Goal: Transaction & Acquisition: Purchase product/service

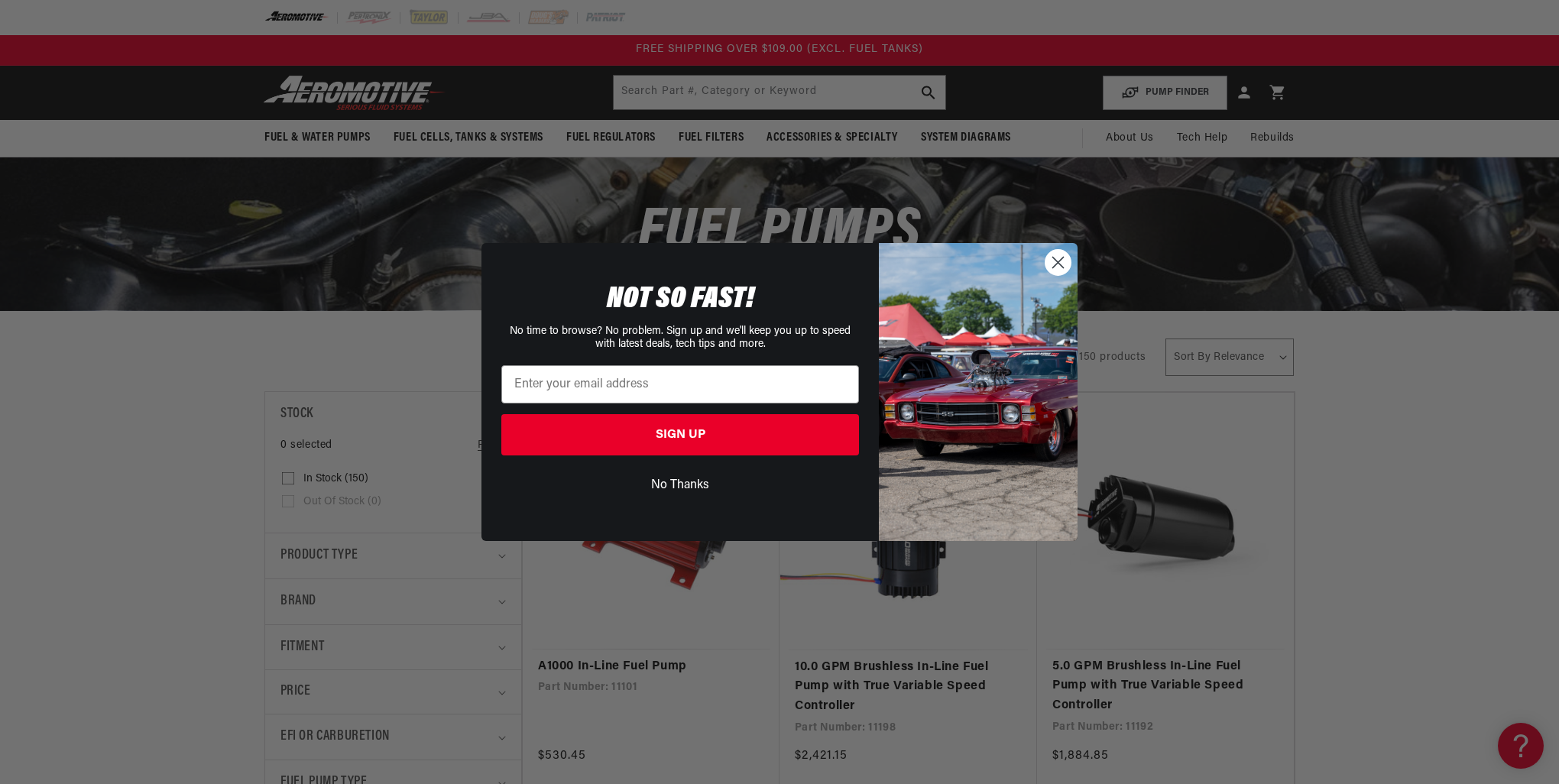
click at [685, 481] on button "No Thanks" at bounding box center [681, 485] width 358 height 29
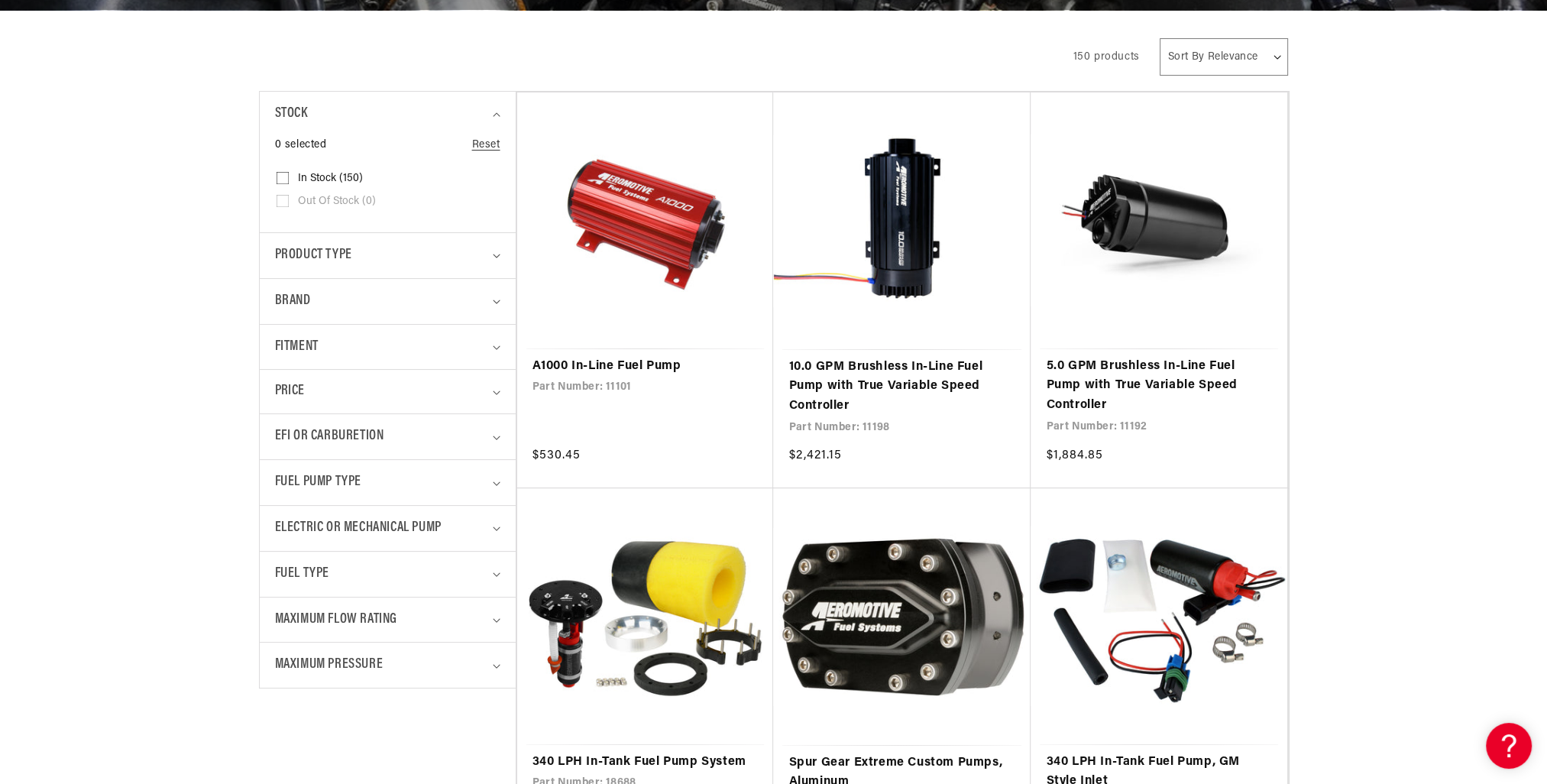
scroll to position [306, 0]
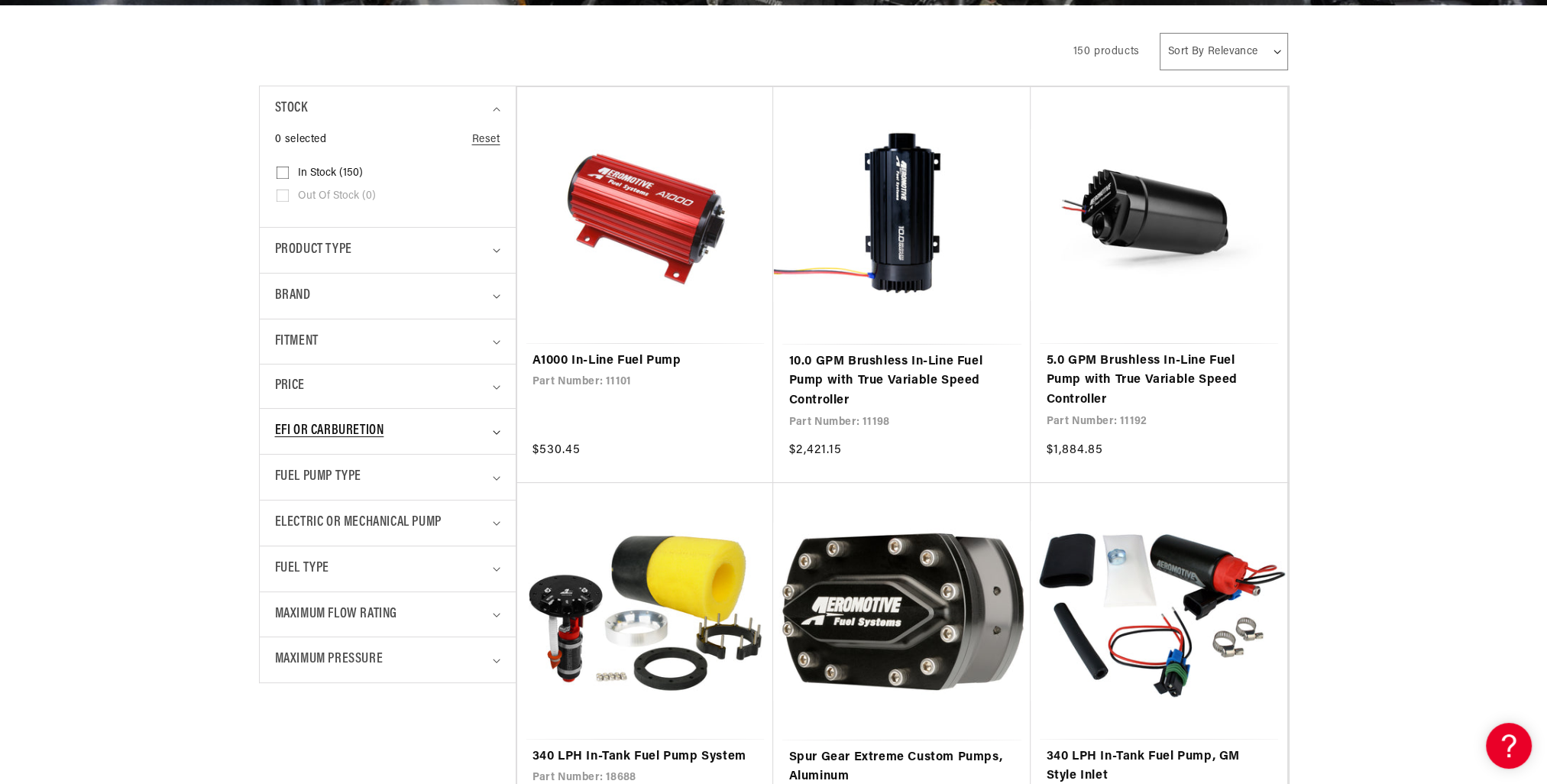
click at [466, 432] on div "EFI or Carburetion" at bounding box center [380, 431] width 212 height 22
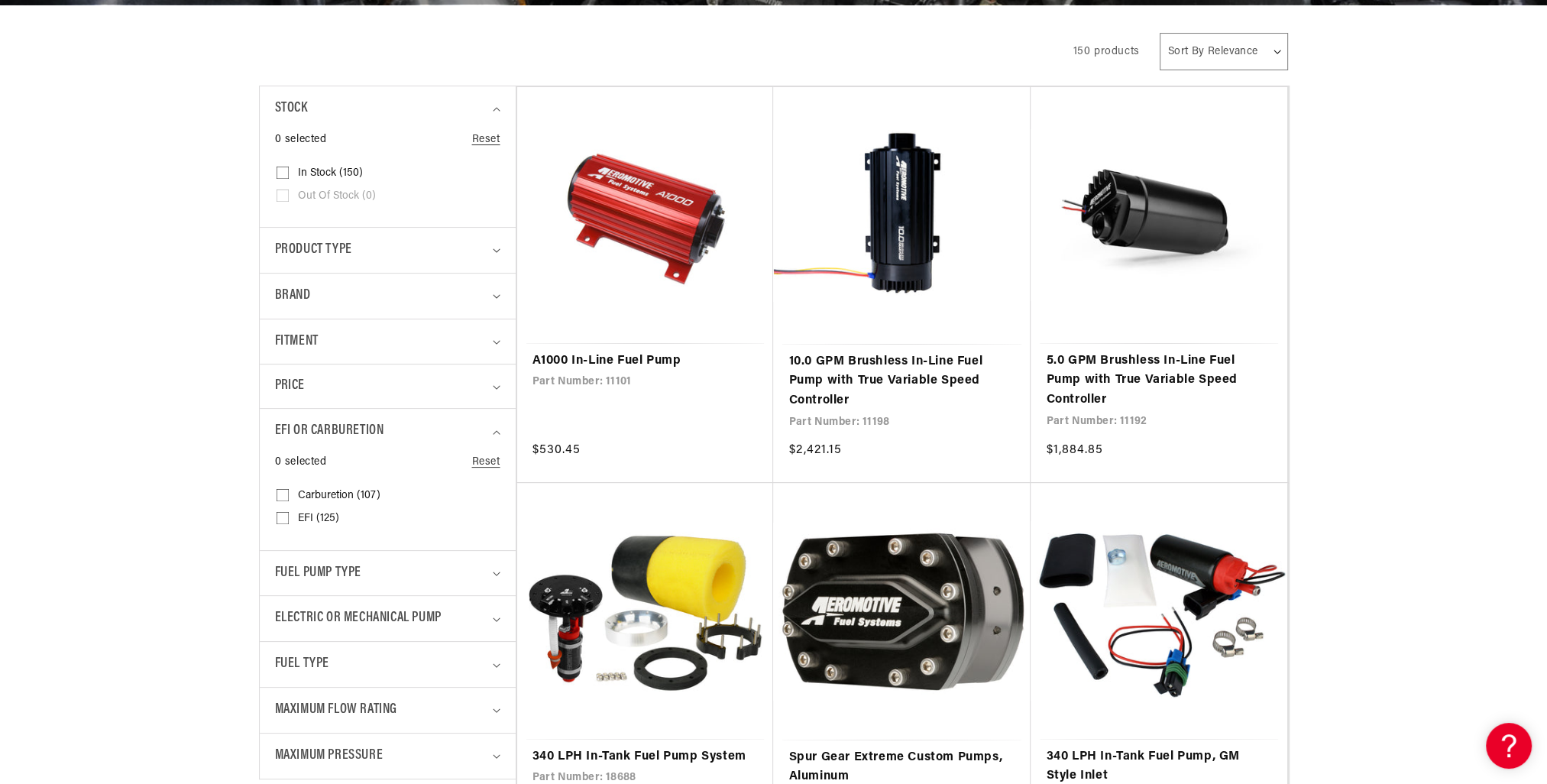
click at [292, 515] on label "EFI (125) EFI (125 products)" at bounding box center [383, 518] width 213 height 22
click at [288, 515] on input "EFI (125) EFI (125 products)" at bounding box center [283, 521] width 13 height 13
checkbox input "true"
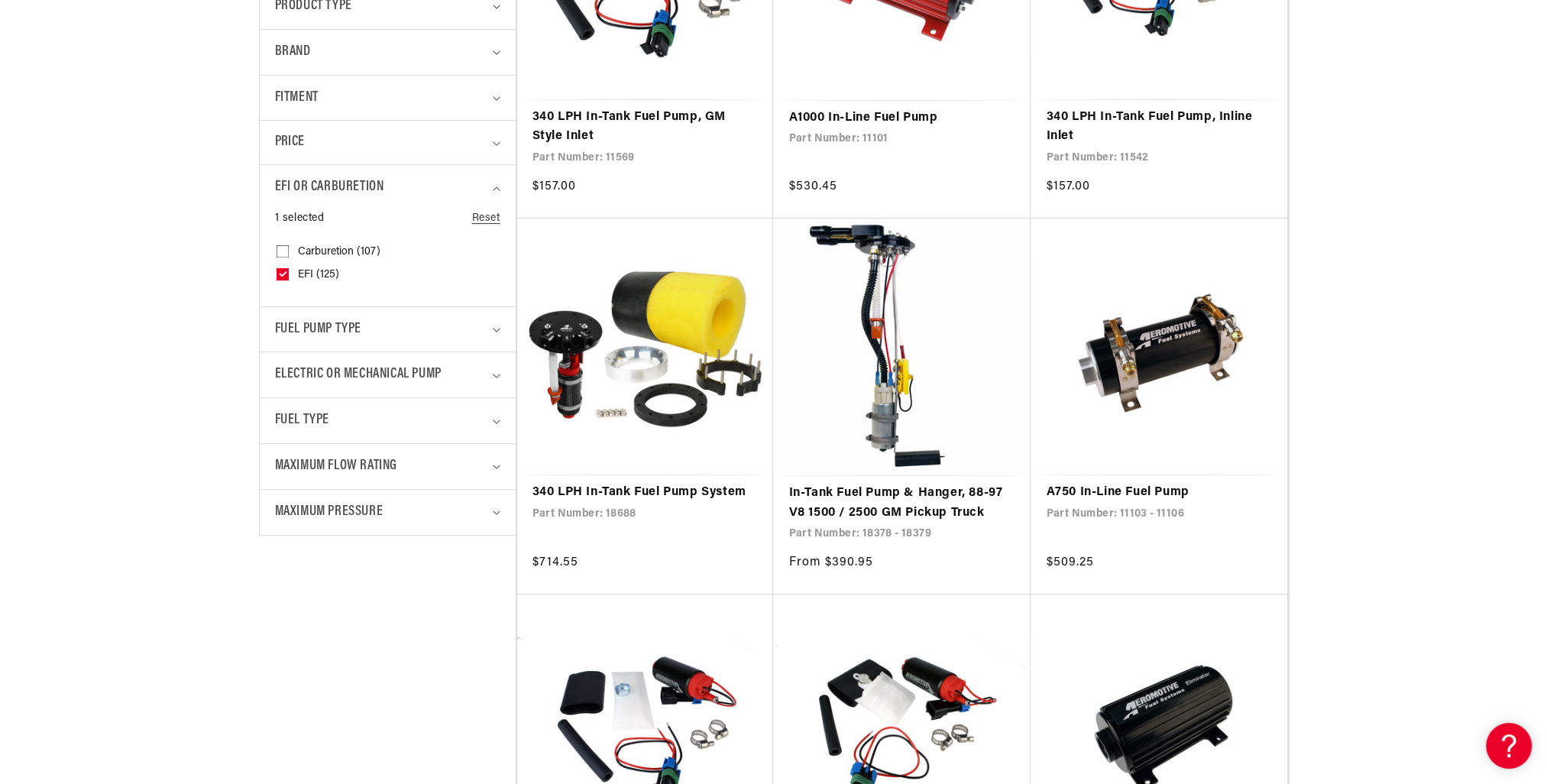
scroll to position [611, 0]
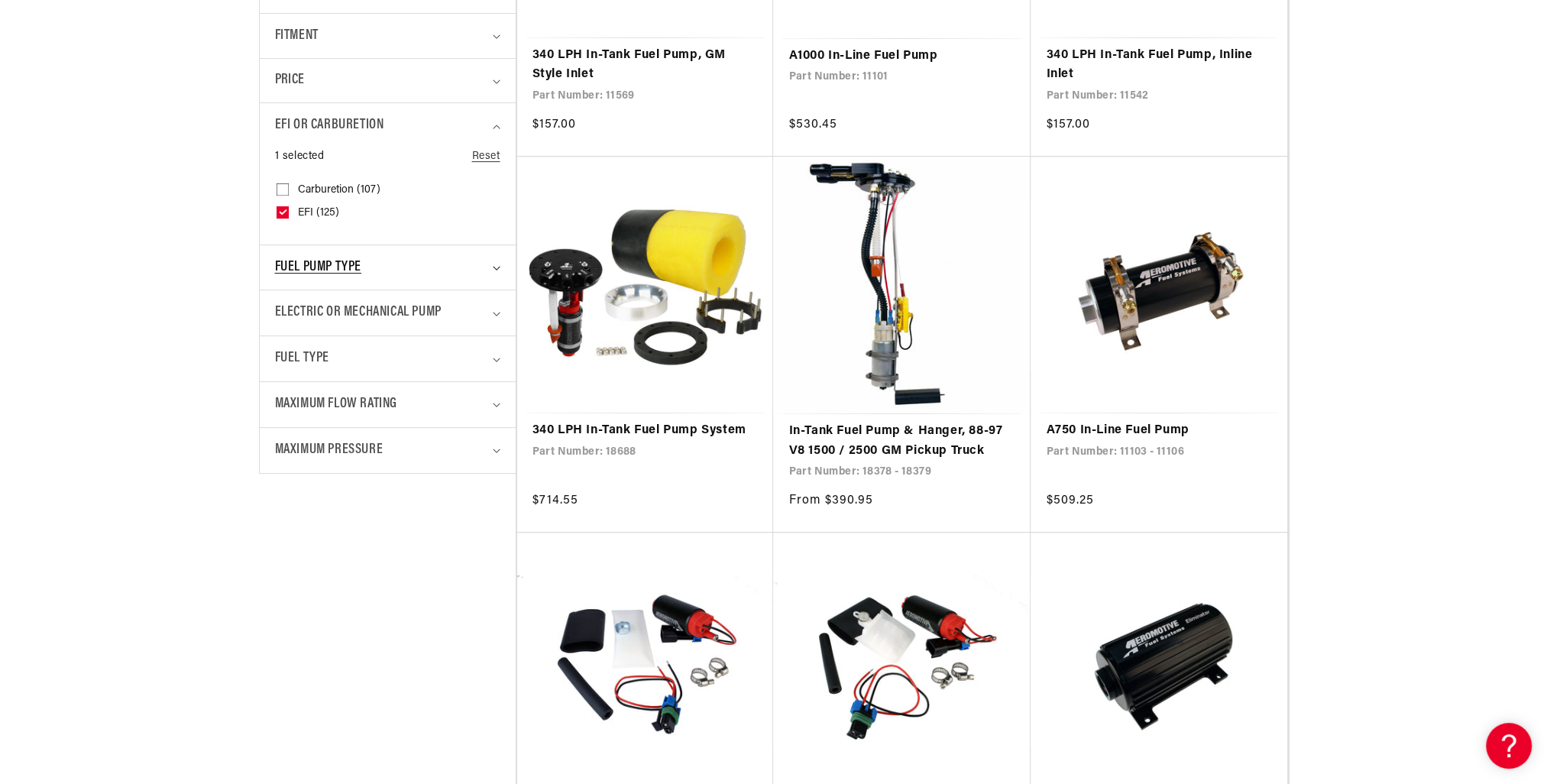
click at [301, 281] on summary "Fuel Pump Type" at bounding box center [387, 268] width 226 height 45
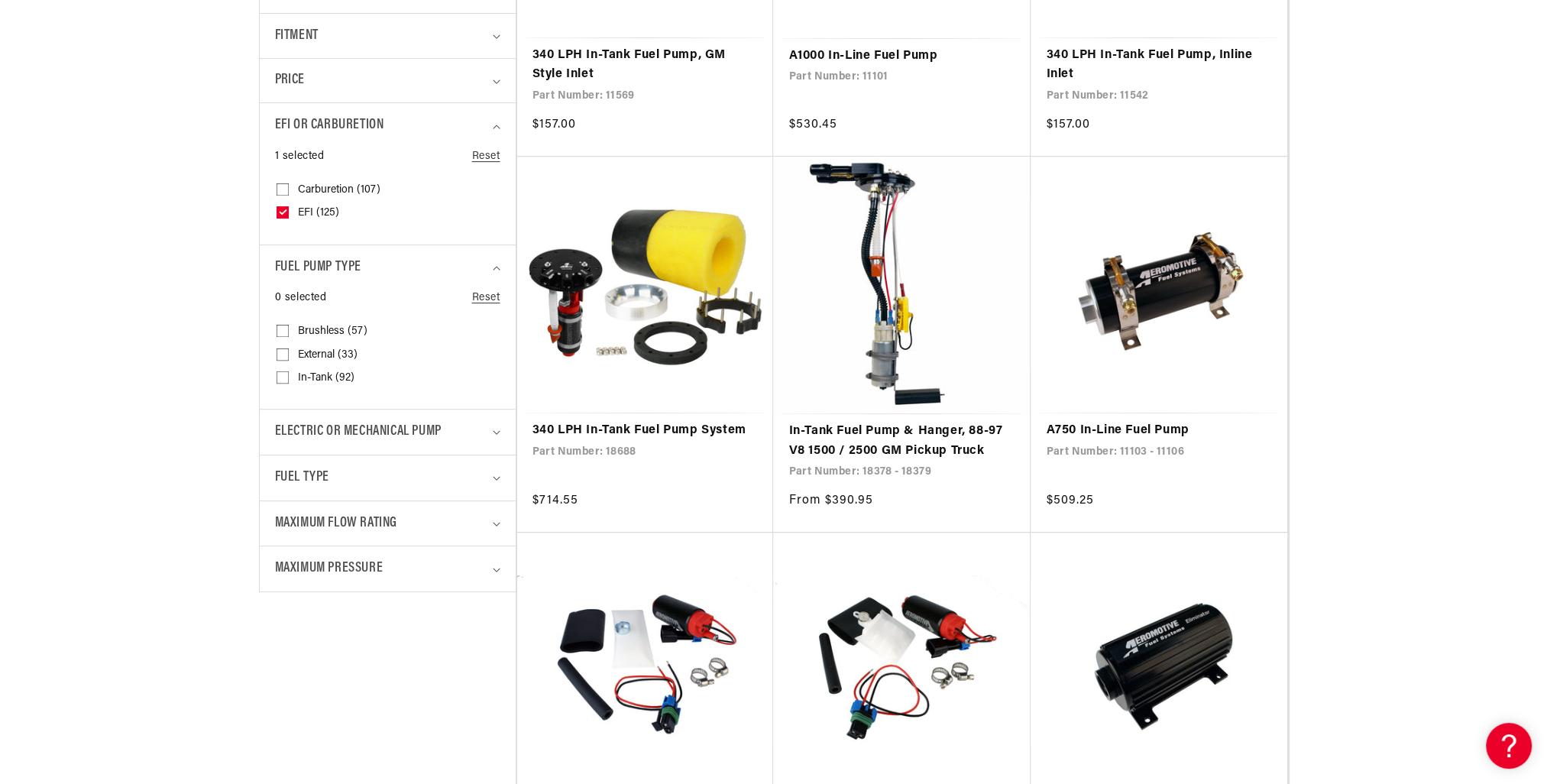
click at [282, 327] on input "Brushless (57) Brushless (57 products)" at bounding box center [283, 333] width 13 height 13
checkbox input "true"
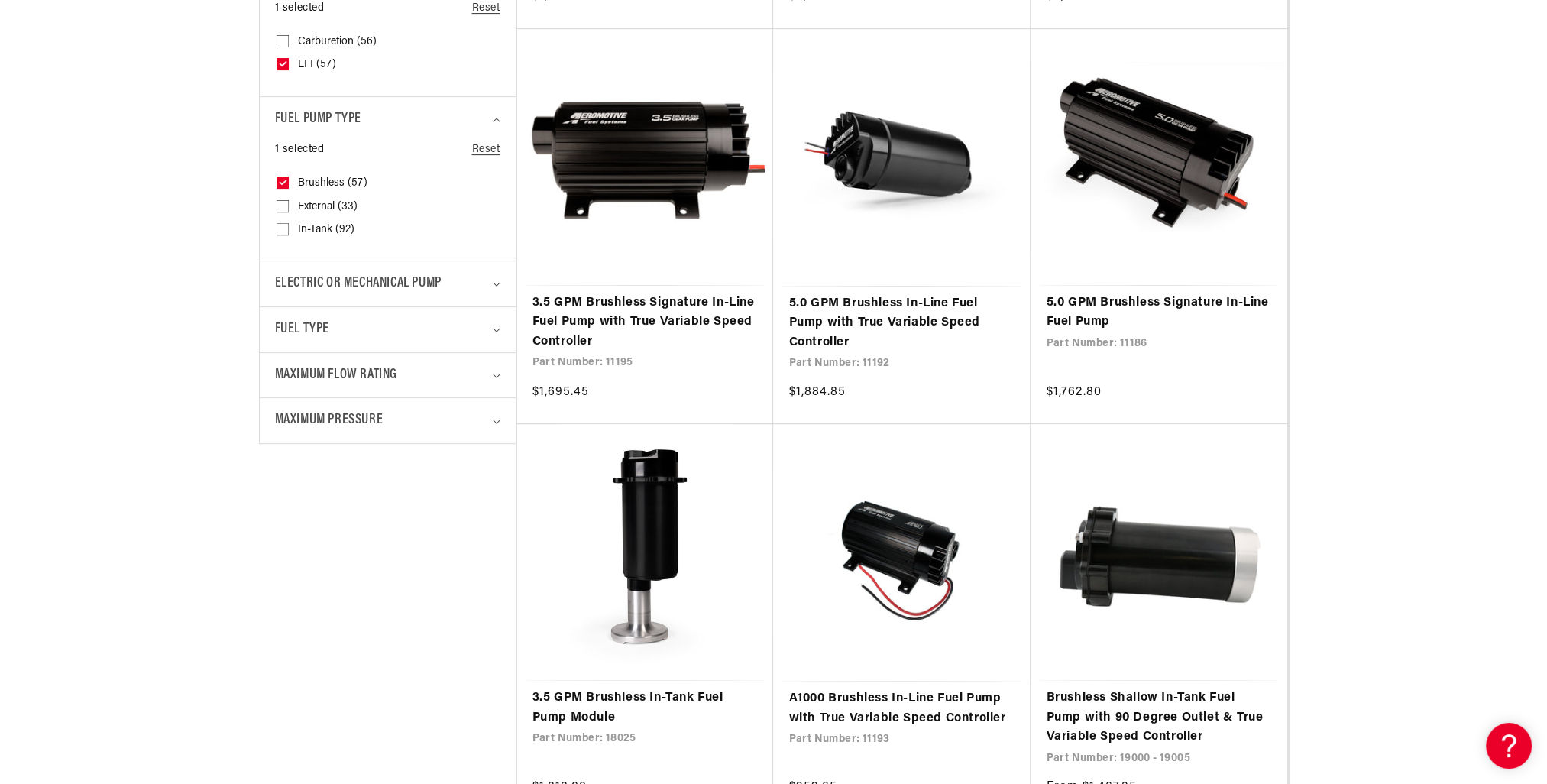
scroll to position [763, 0]
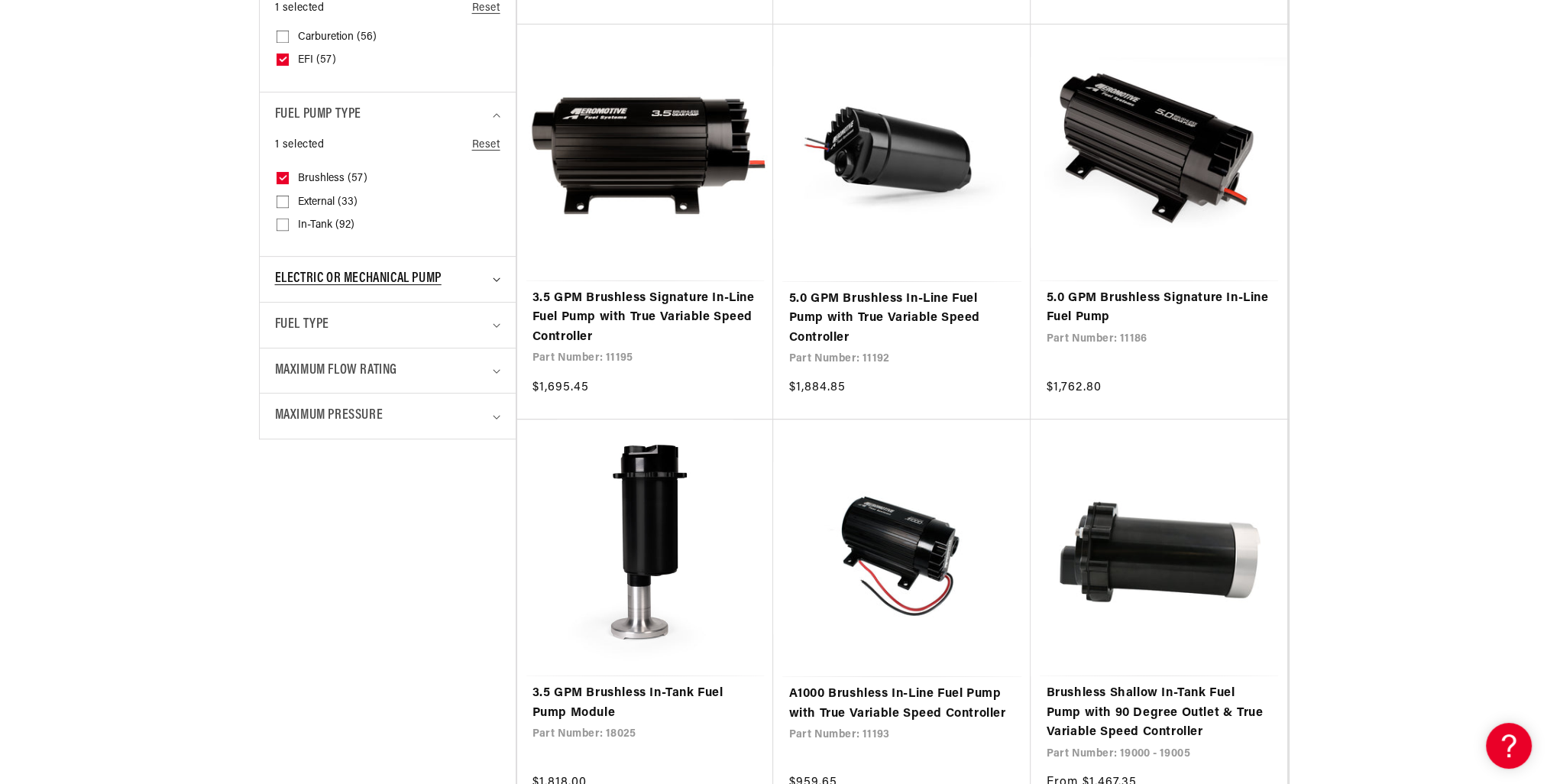
click at [331, 281] on span "Electric or Mechanical Pump" at bounding box center [358, 279] width 166 height 22
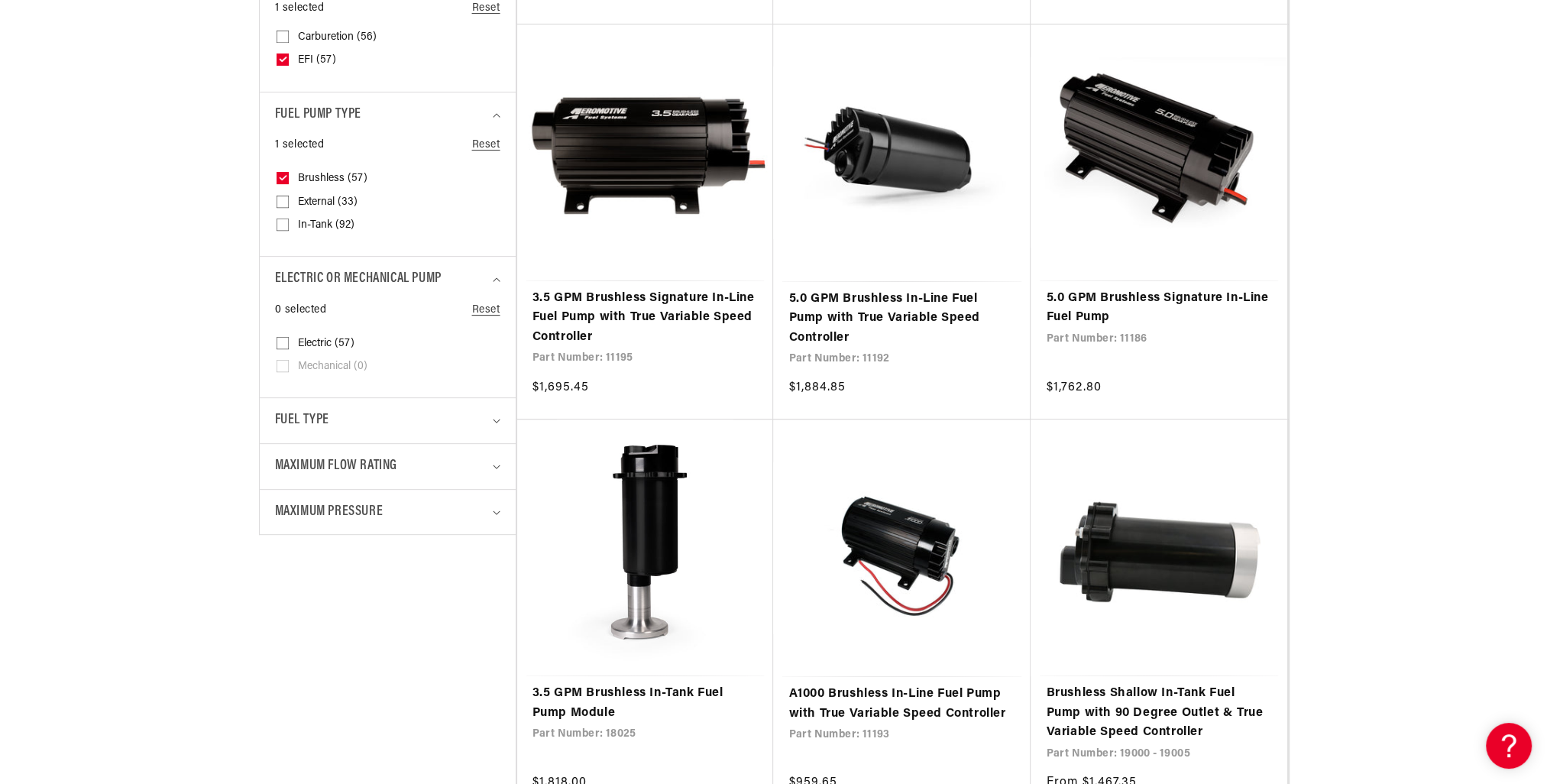
click at [281, 341] on input "Electric (57) Electric (57 products)" at bounding box center [283, 346] width 13 height 13
checkbox input "true"
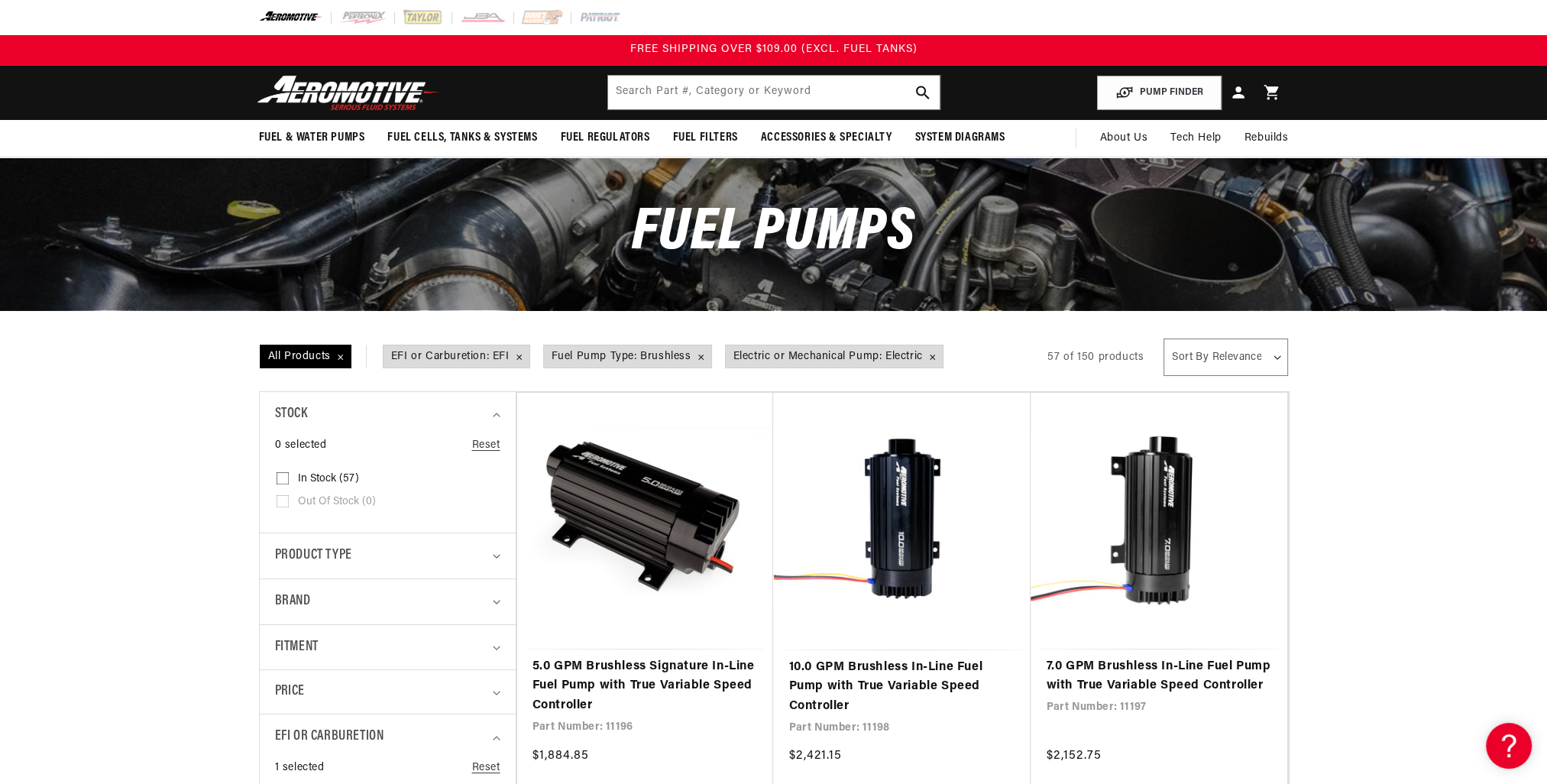
click at [1267, 367] on select "Sort By Relevance Sort By Price, Low to High Sort By Price, High to Low" at bounding box center [1225, 357] width 124 height 37
select select "price-ascending"
click at [1165, 338] on select "Sort By Relevance Sort By Price, Low to High Sort By Price, High to Low" at bounding box center [1225, 357] width 124 height 37
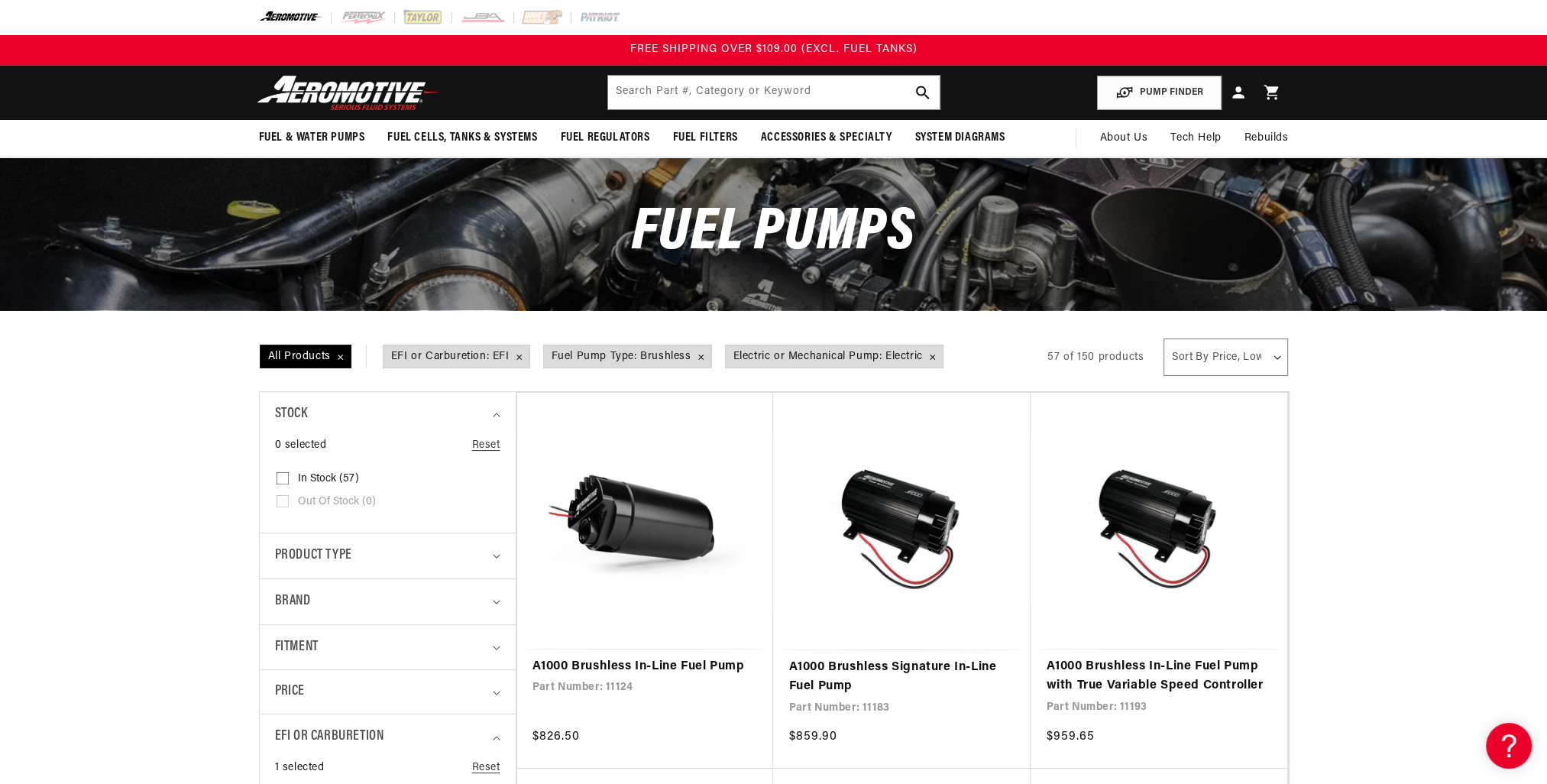
scroll to position [229, 0]
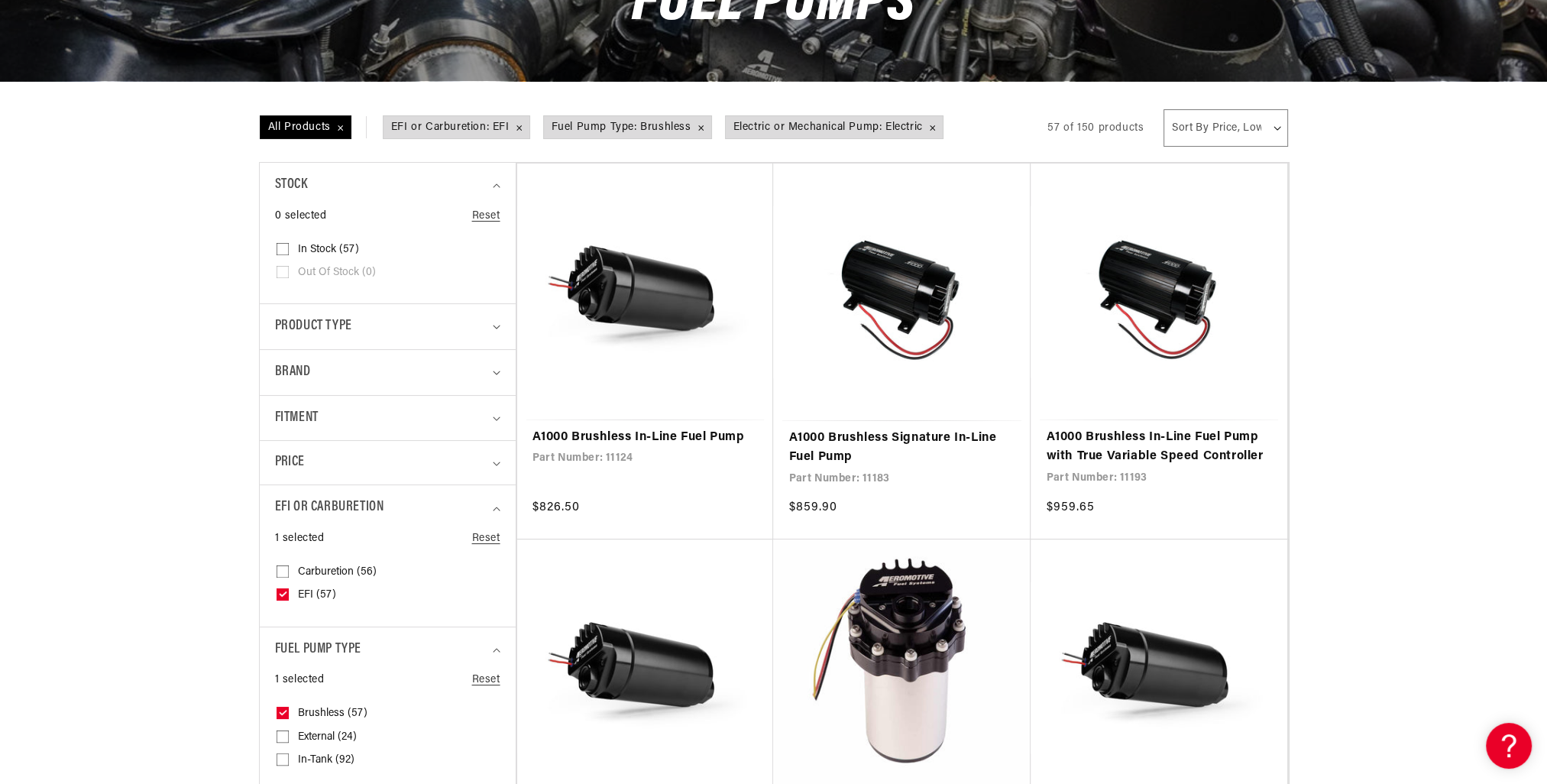
click at [282, 759] on input "In-Tank (92) In-Tank (92 products)" at bounding box center [283, 762] width 13 height 13
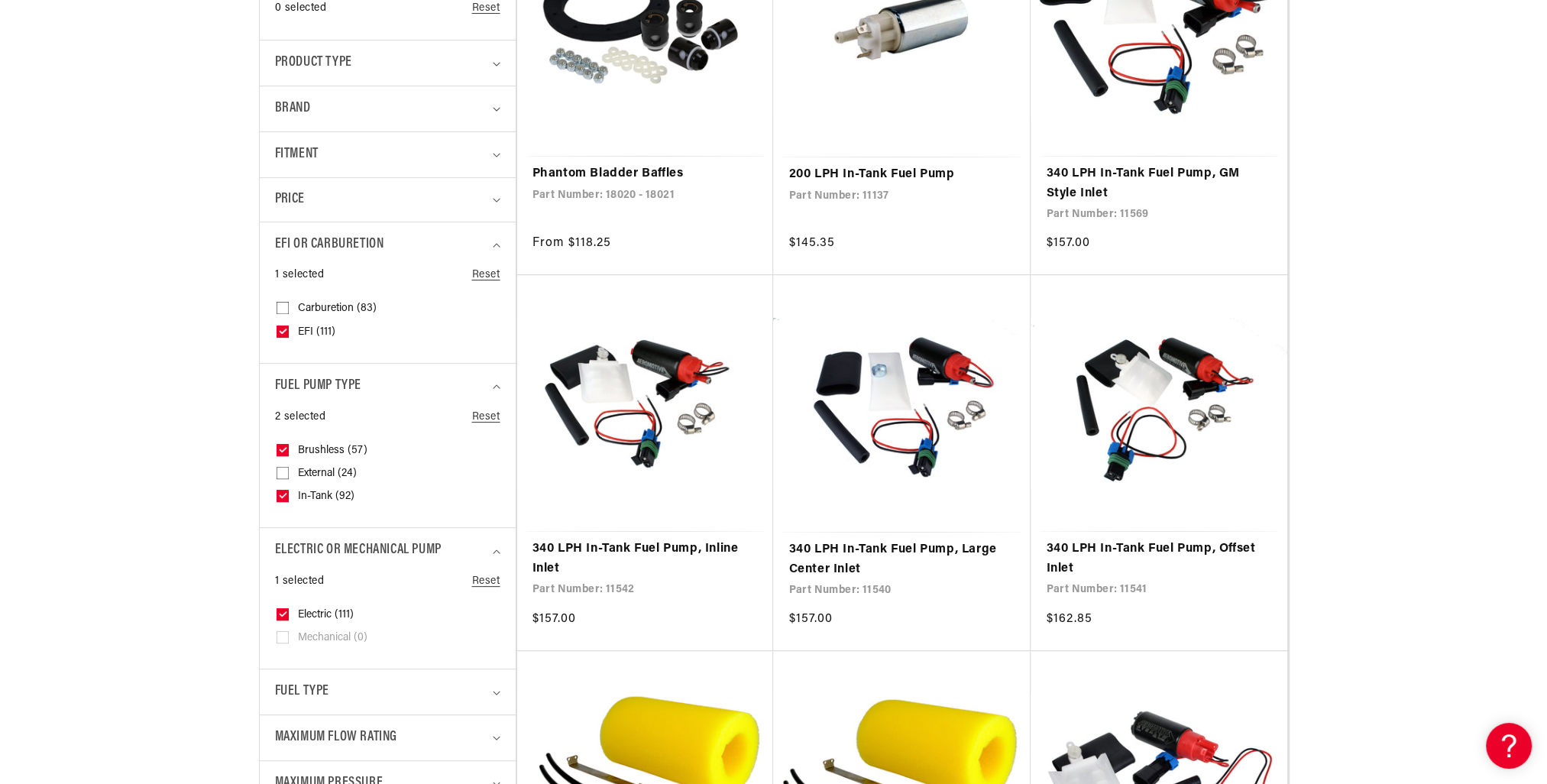
scroll to position [535, 0]
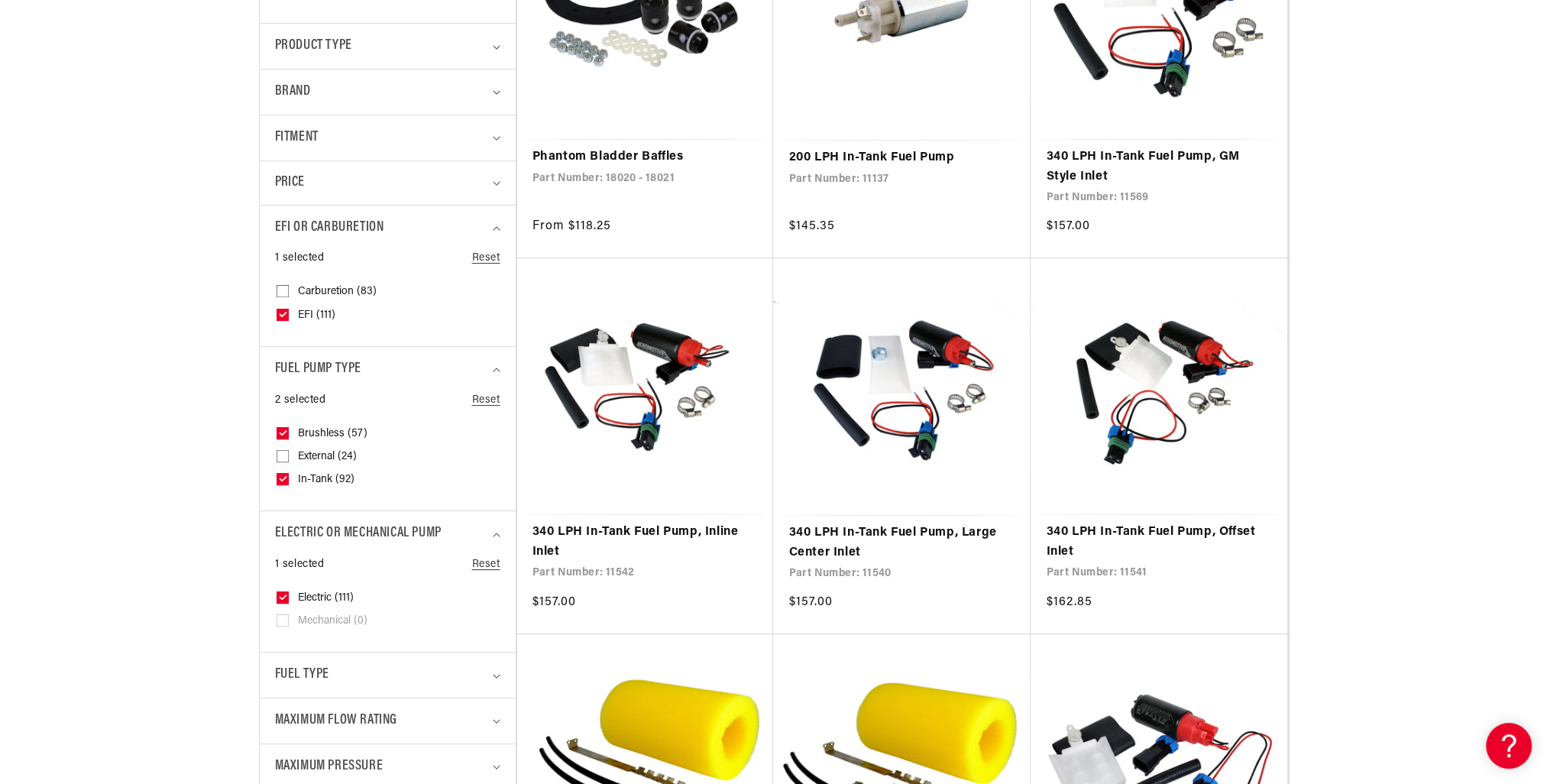
click at [277, 484] on input "In-Tank (92) In-Tank (92 products)" at bounding box center [283, 482] width 13 height 13
checkbox input "false"
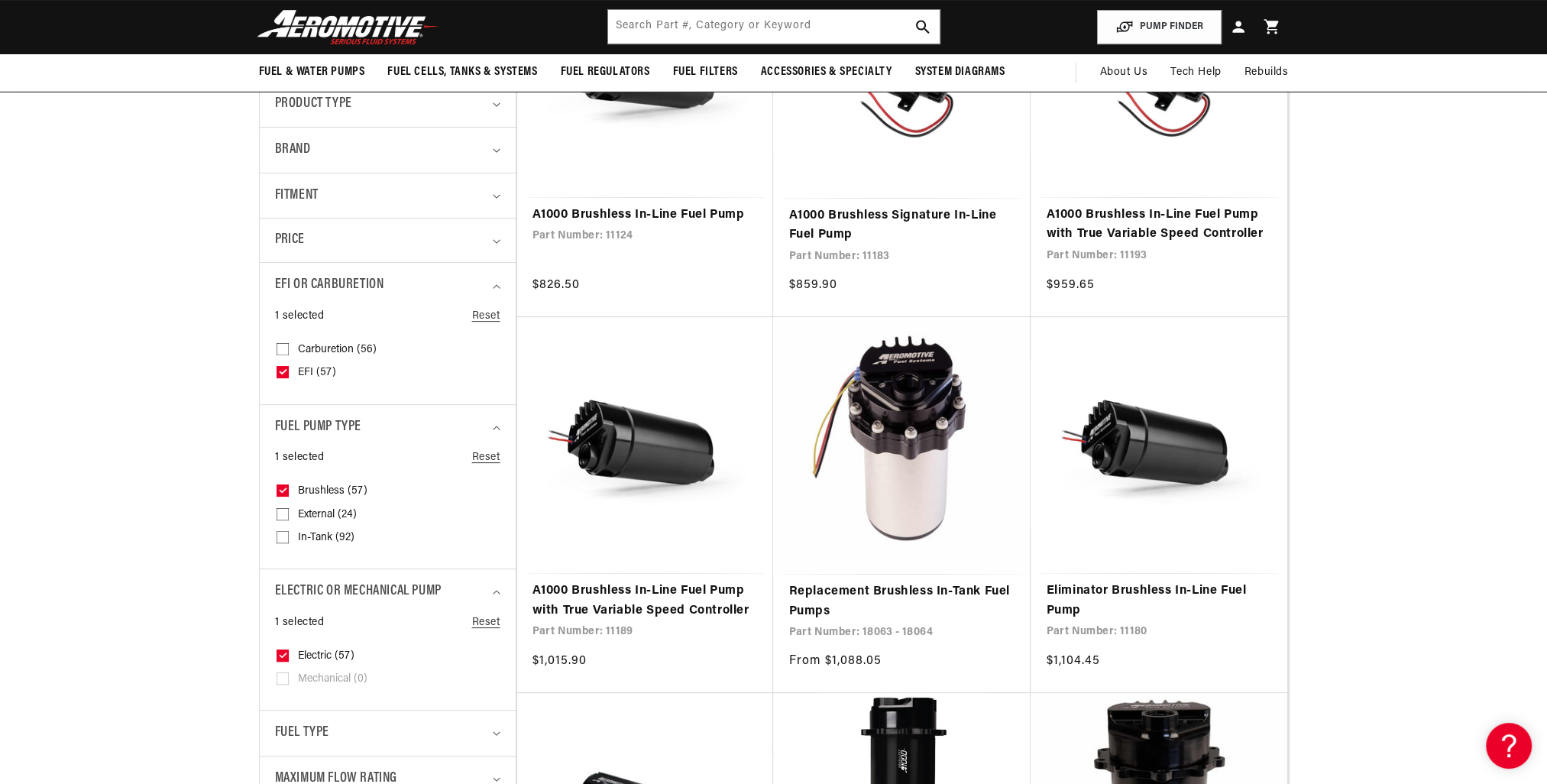
scroll to position [382, 0]
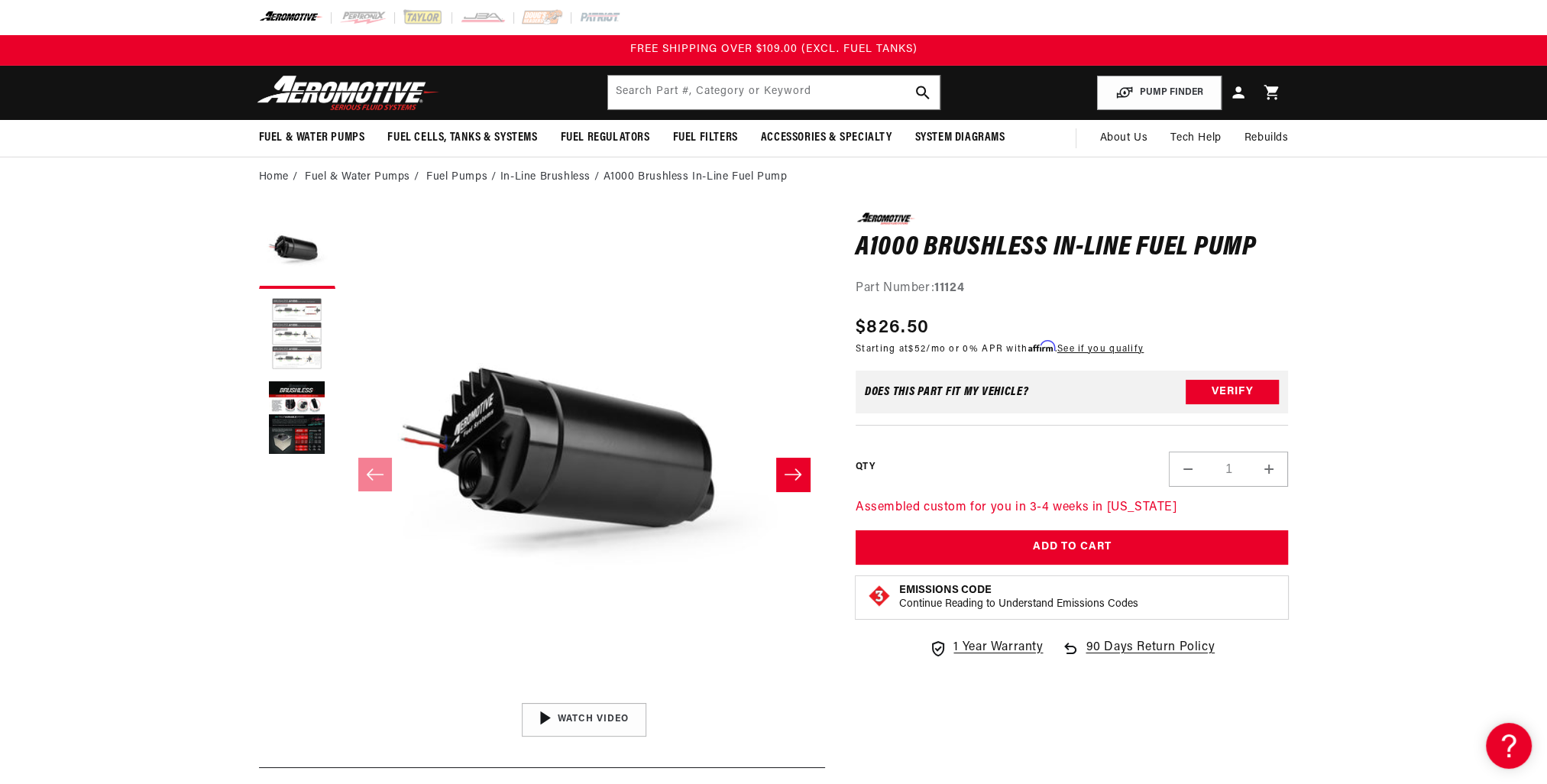
click at [297, 311] on button "Load image 2 in gallery view" at bounding box center [297, 334] width 76 height 76
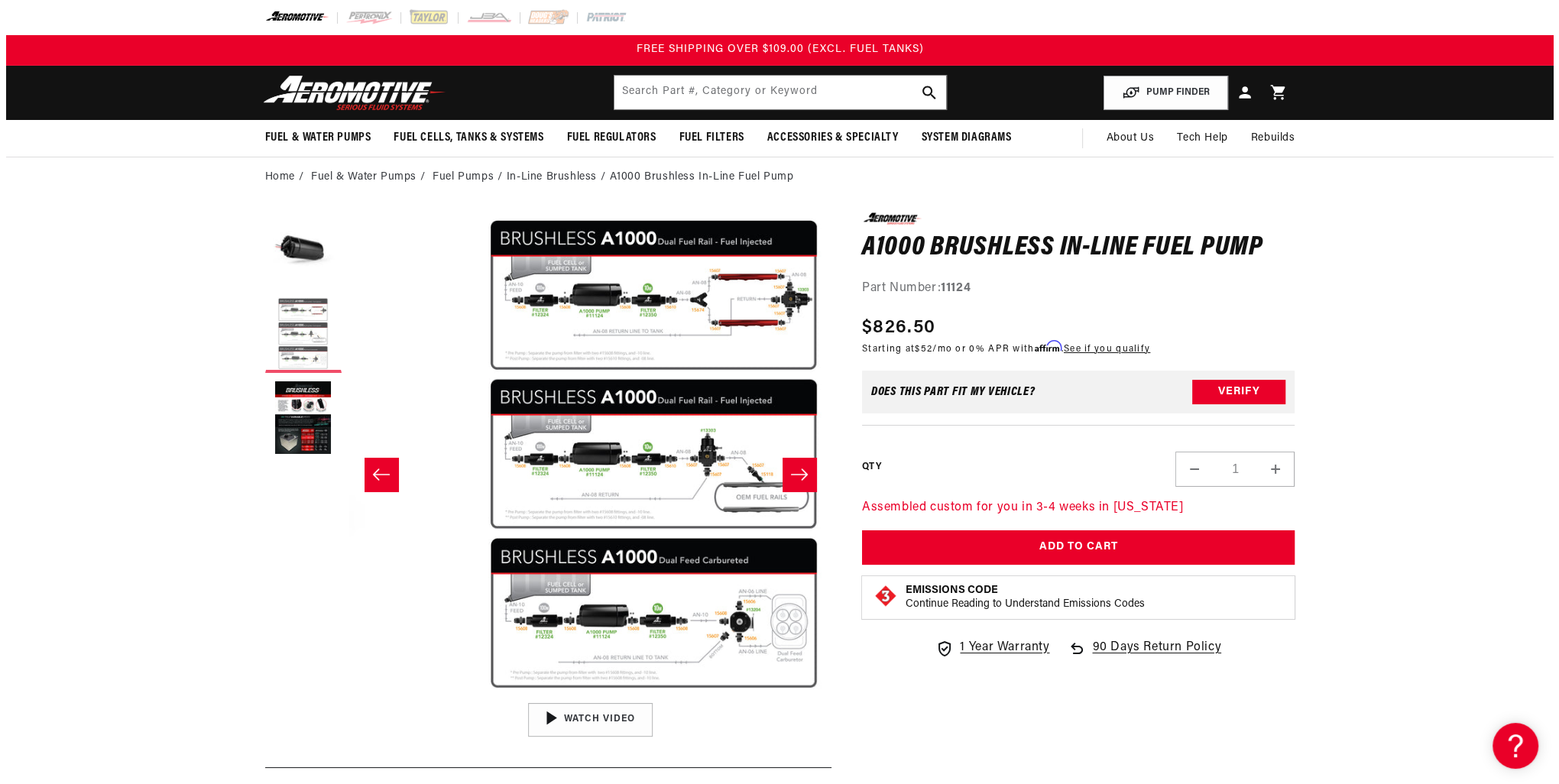
scroll to position [0, 482]
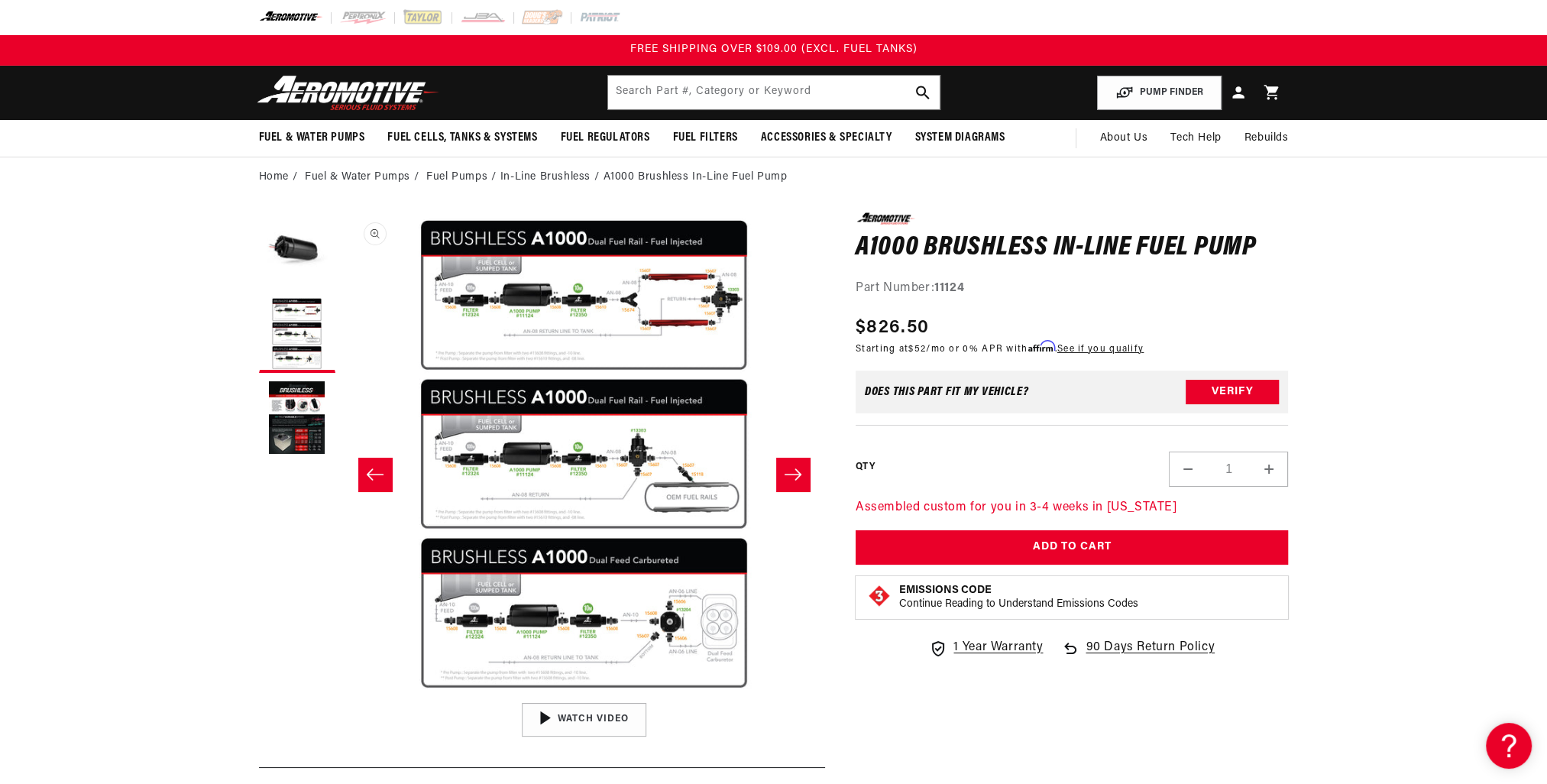
click at [343, 695] on button "Open media 2 in modal" at bounding box center [343, 695] width 0 height 0
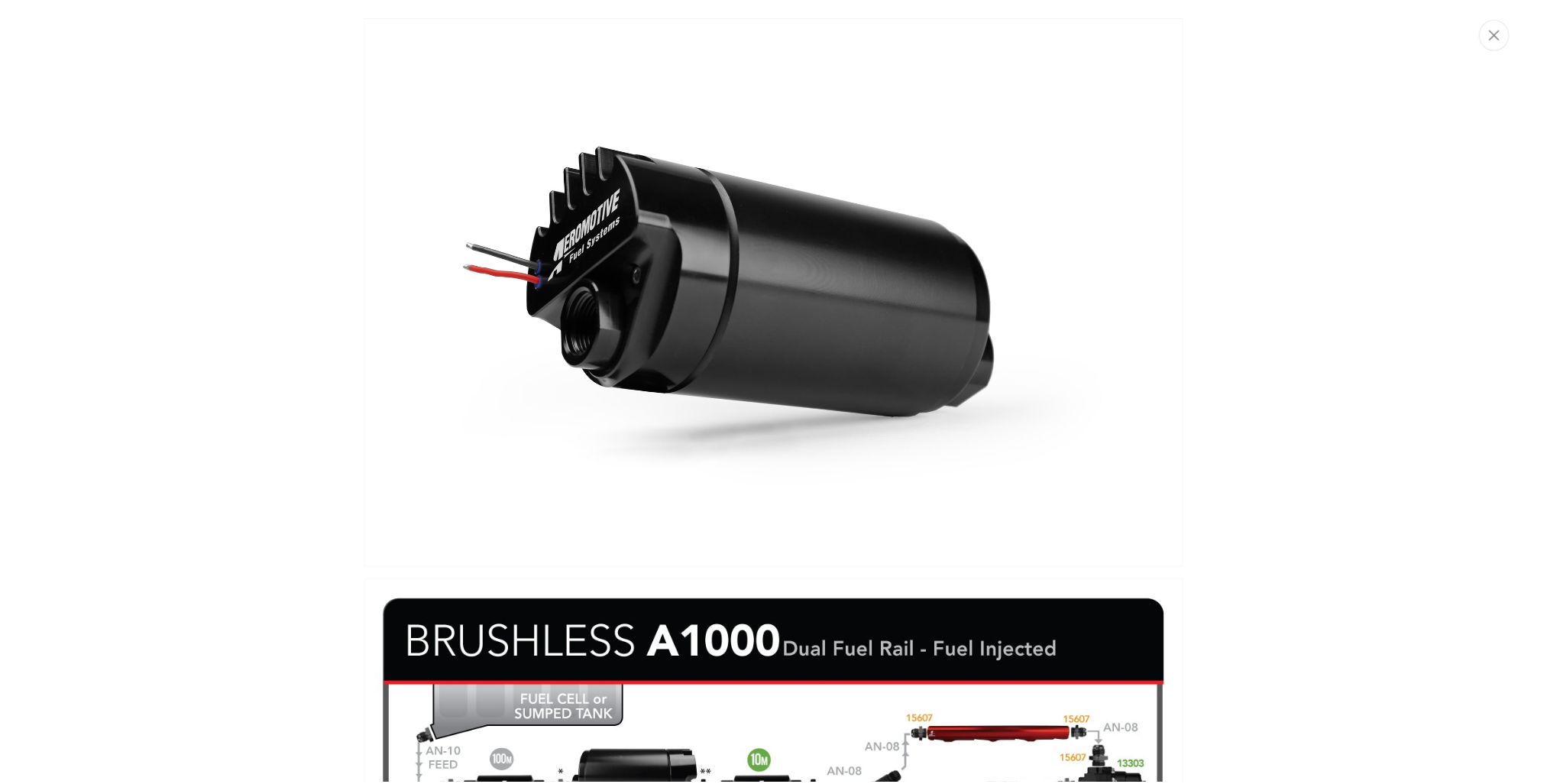
scroll to position [0, 0]
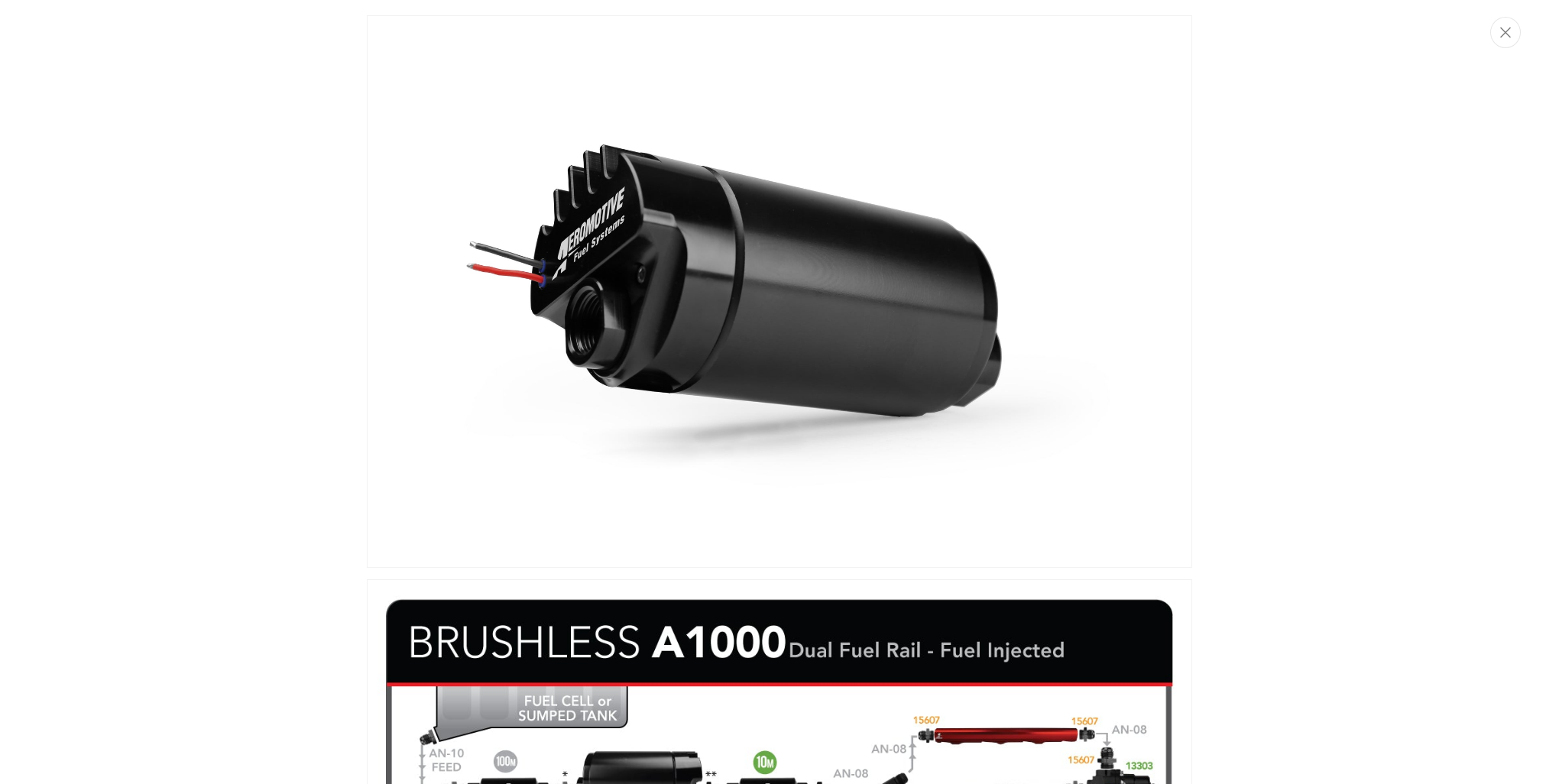
click at [1511, 33] on button "Close" at bounding box center [1505, 32] width 30 height 31
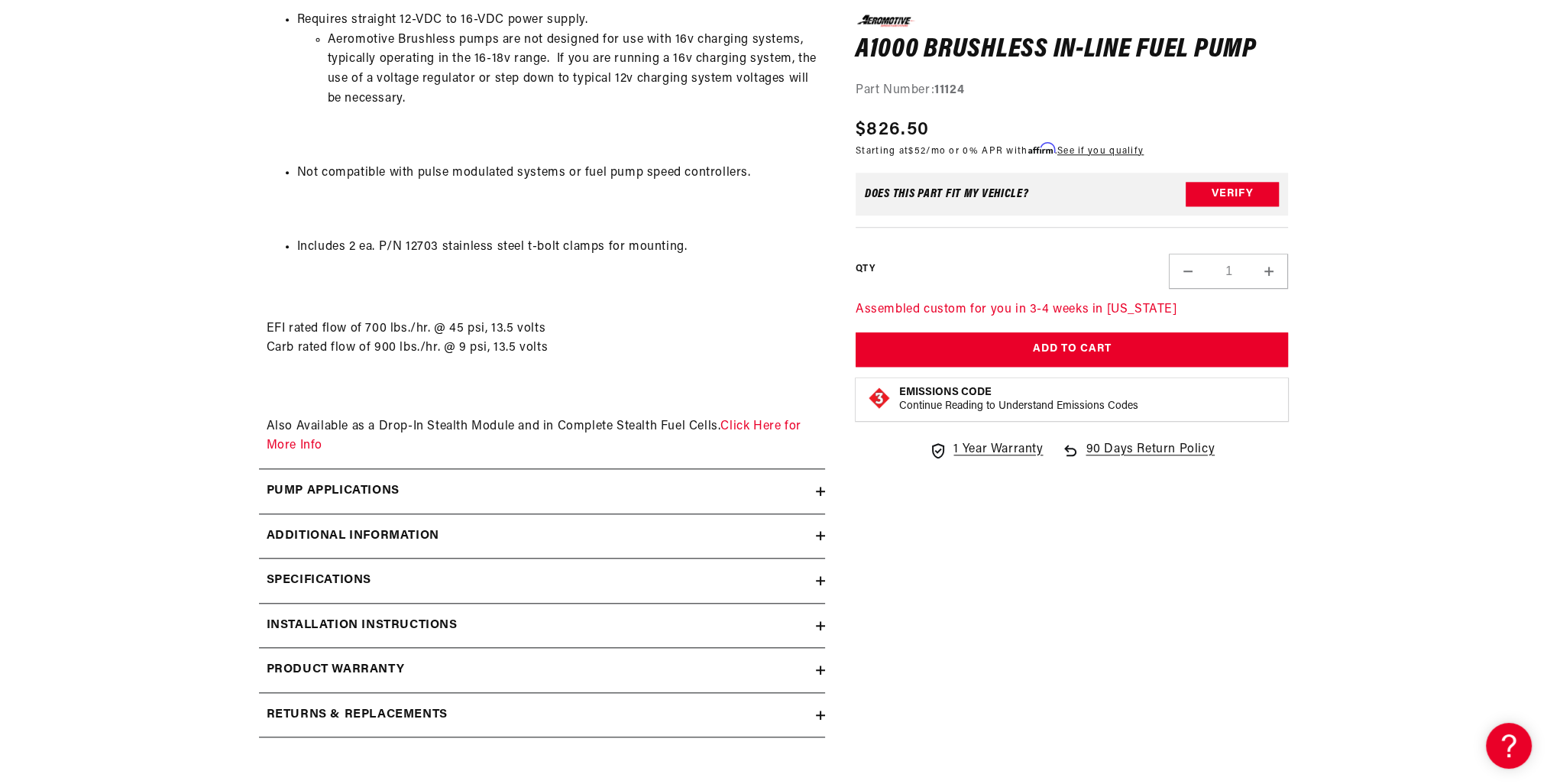
scroll to position [1986, 0]
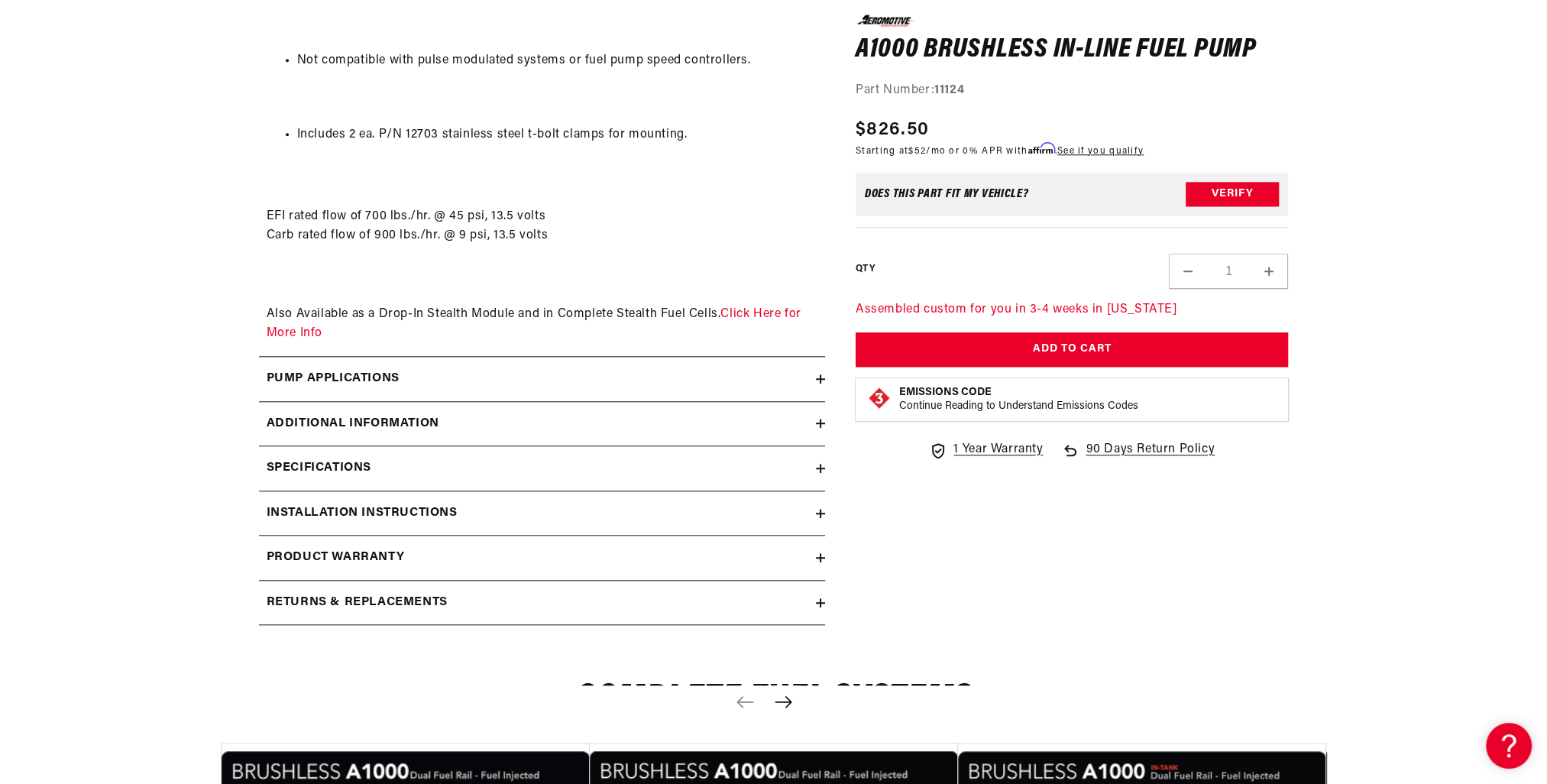
click at [333, 461] on h2 "Specifications" at bounding box center [319, 468] width 105 height 20
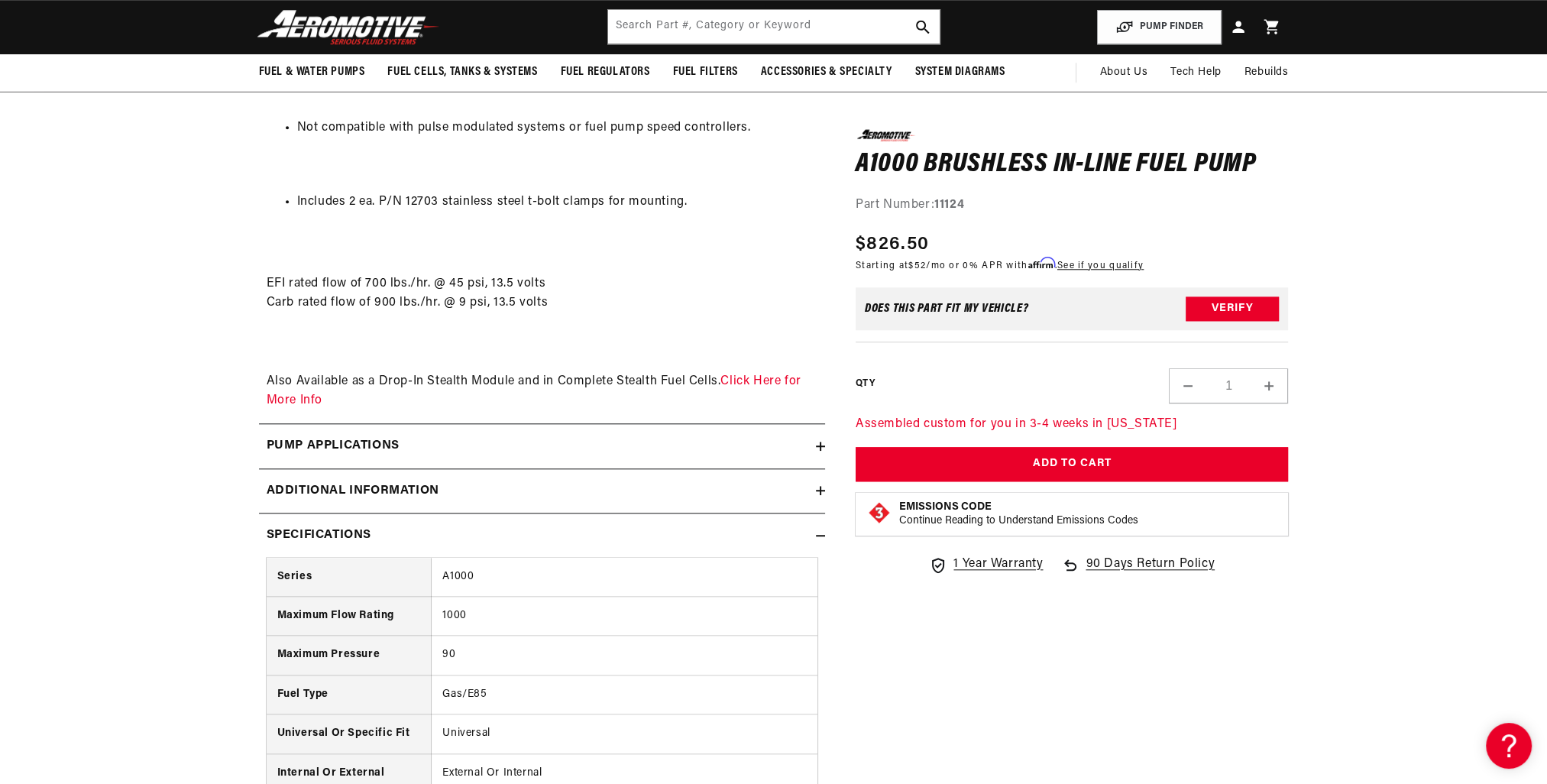
scroll to position [1910, 0]
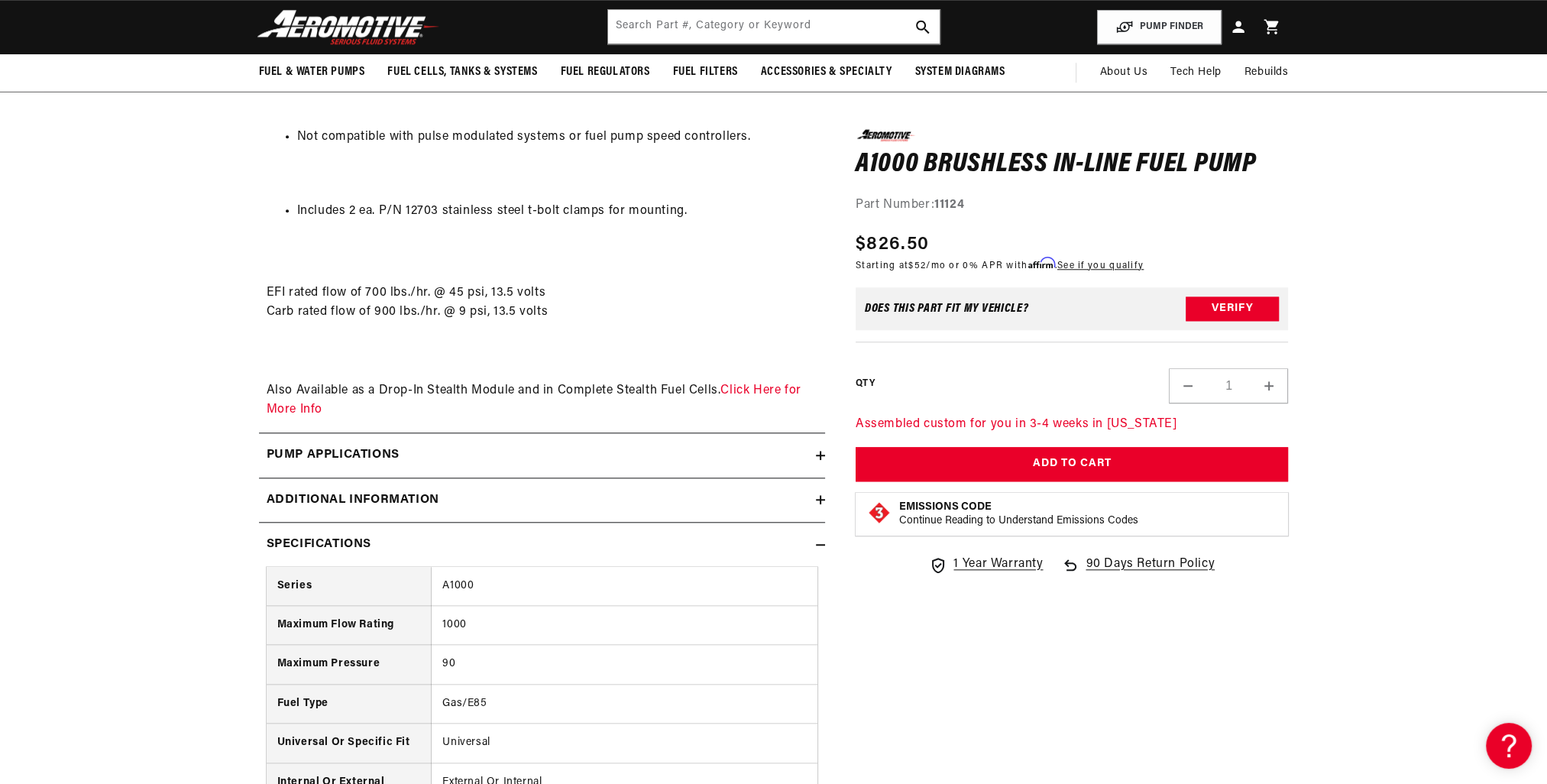
click at [312, 505] on h2 "Additional information" at bounding box center [353, 501] width 173 height 20
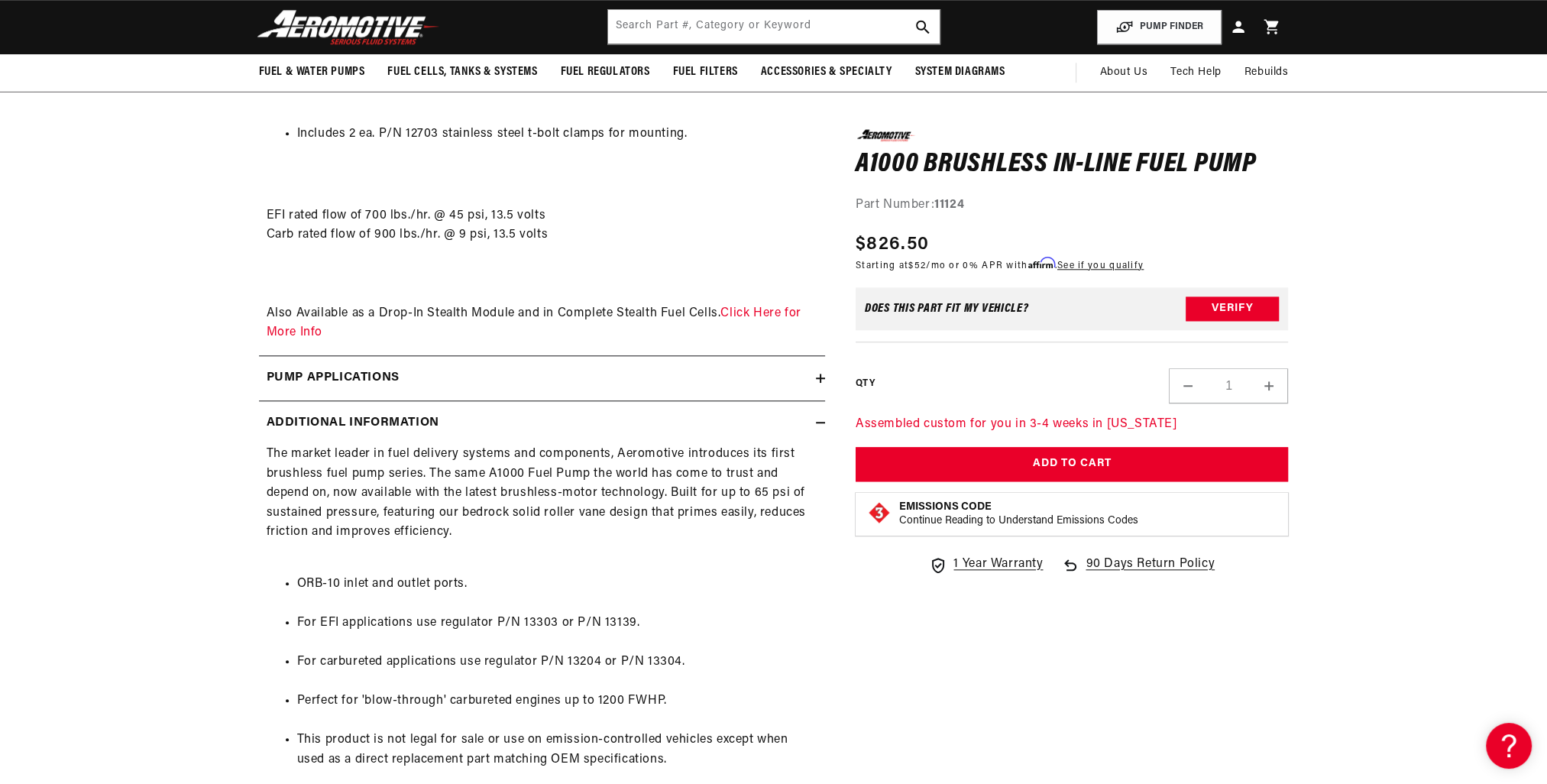
scroll to position [1986, 0]
click at [336, 376] on h2 "Pump Applications" at bounding box center [333, 378] width 133 height 20
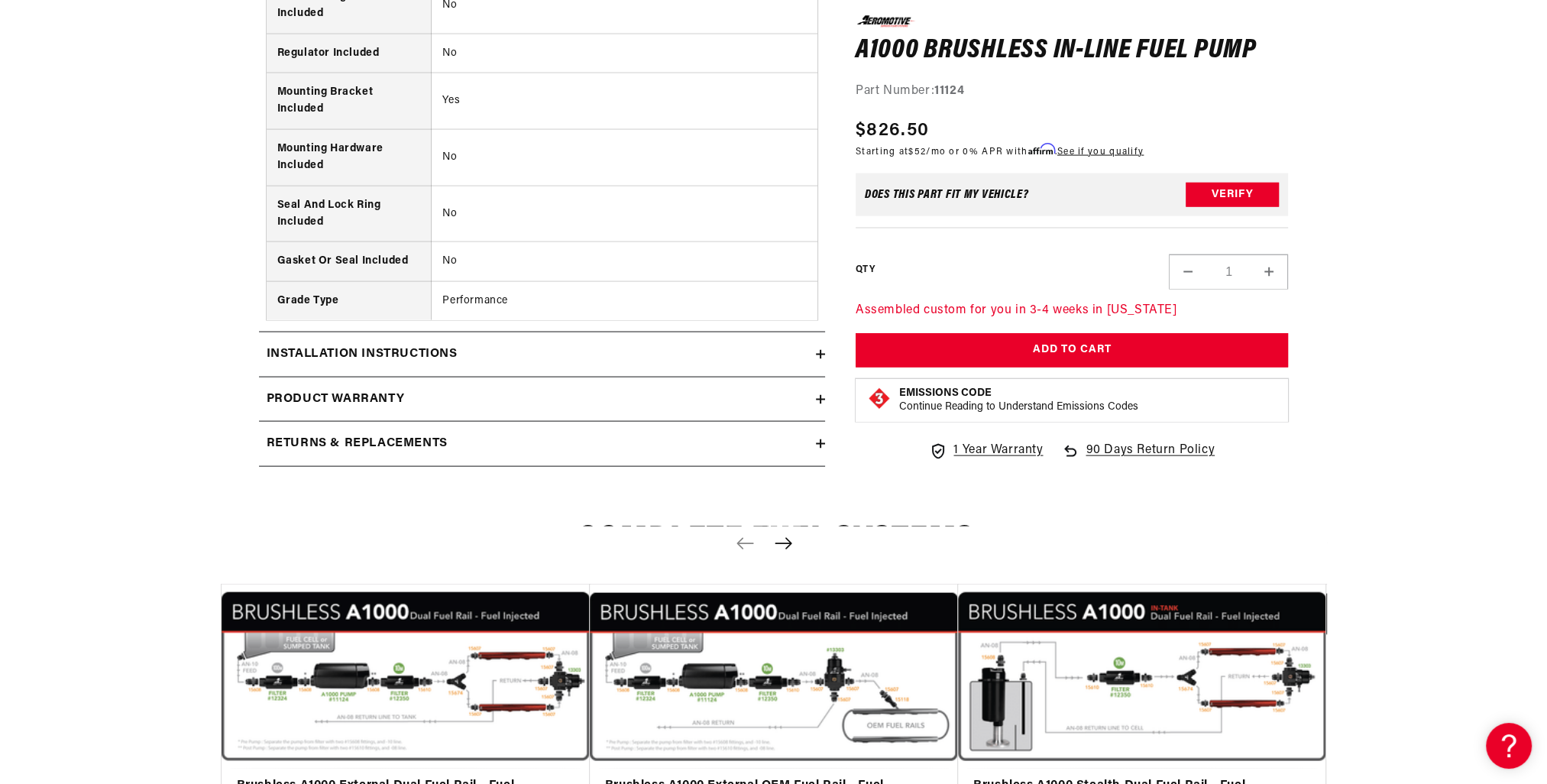
scroll to position [4278, 0]
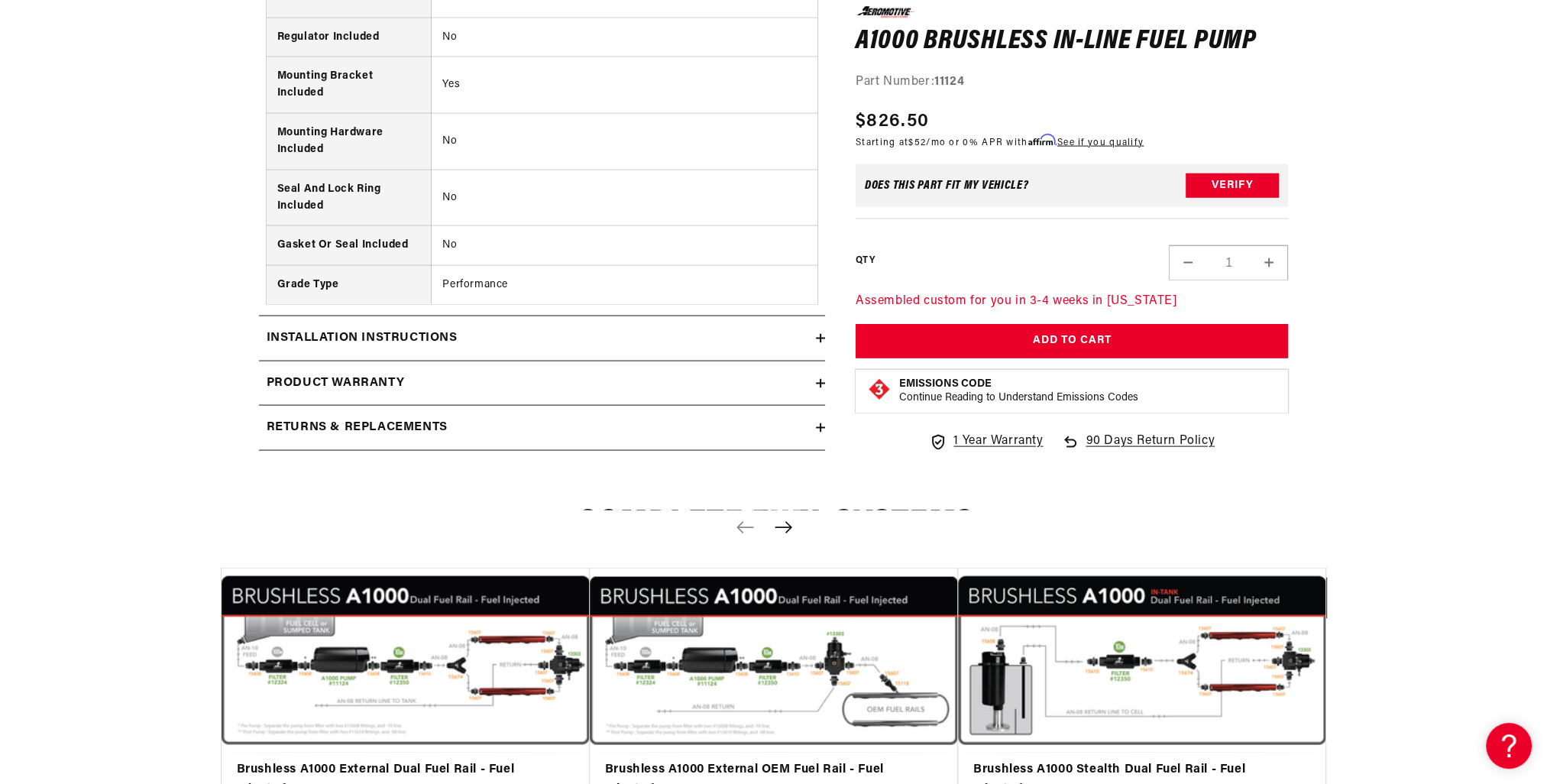
click at [385, 333] on h2 "Installation Instructions" at bounding box center [362, 338] width 191 height 20
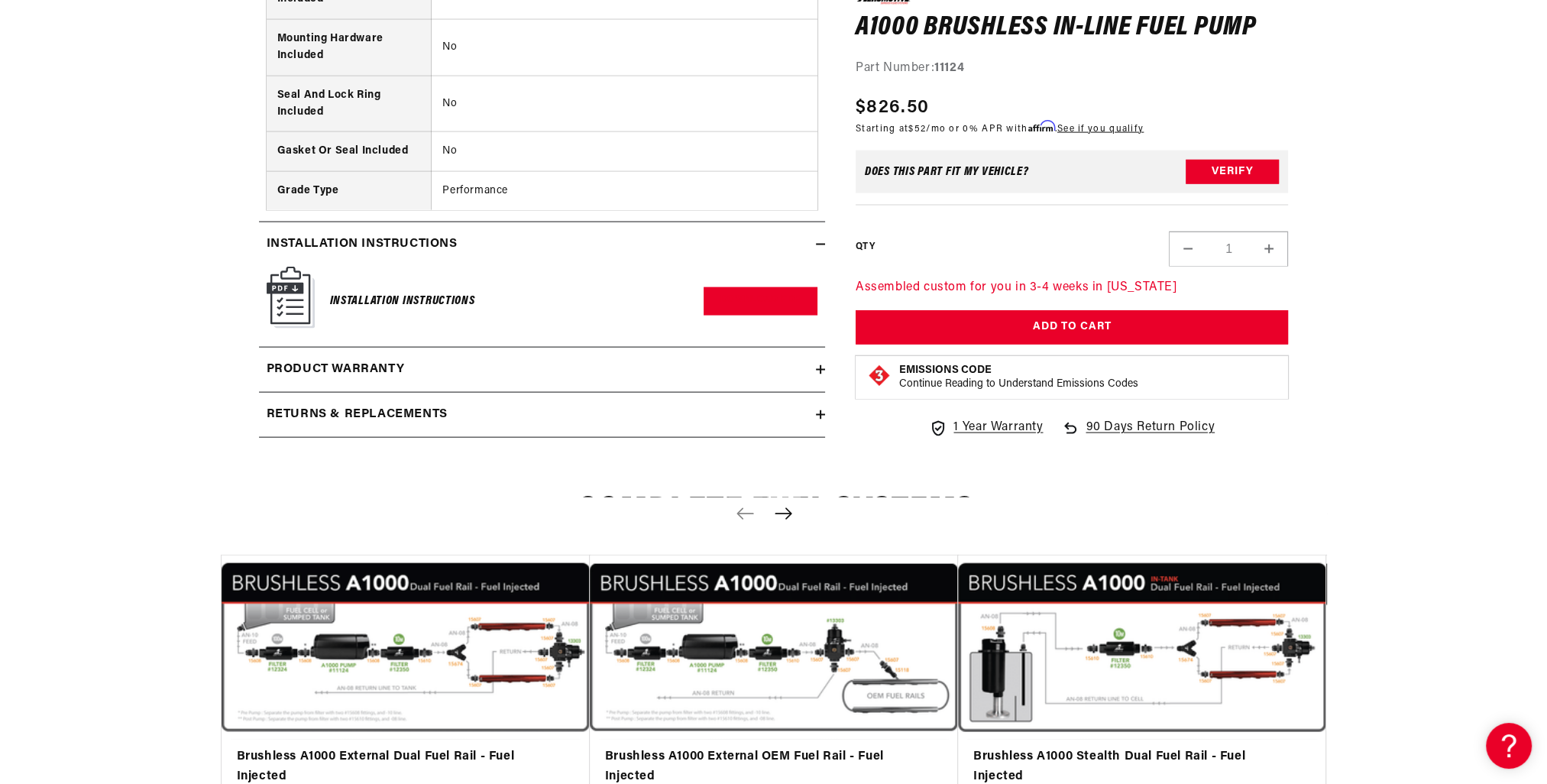
scroll to position [4430, 0]
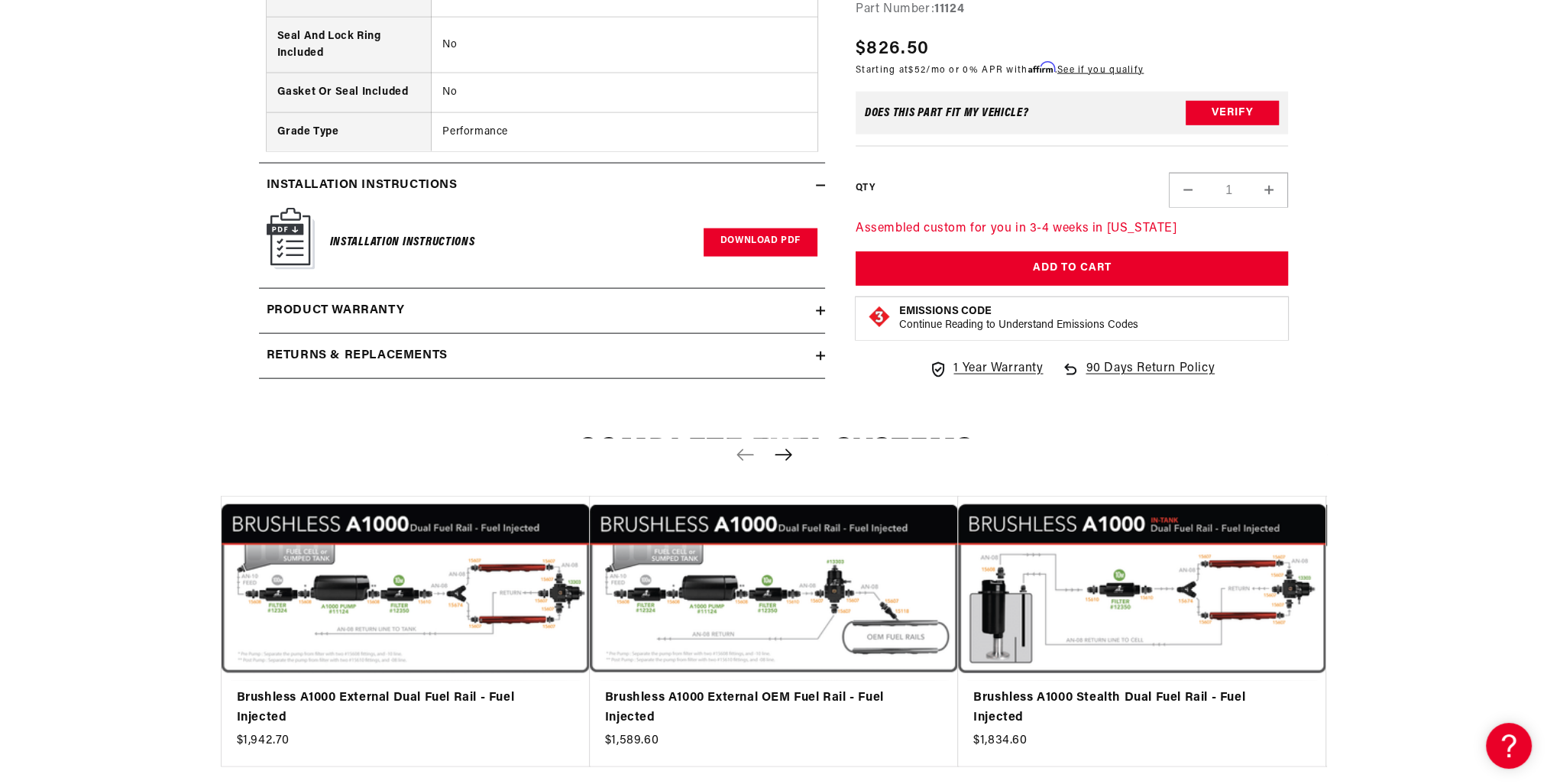
click at [771, 240] on link "Download PDF" at bounding box center [761, 242] width 113 height 28
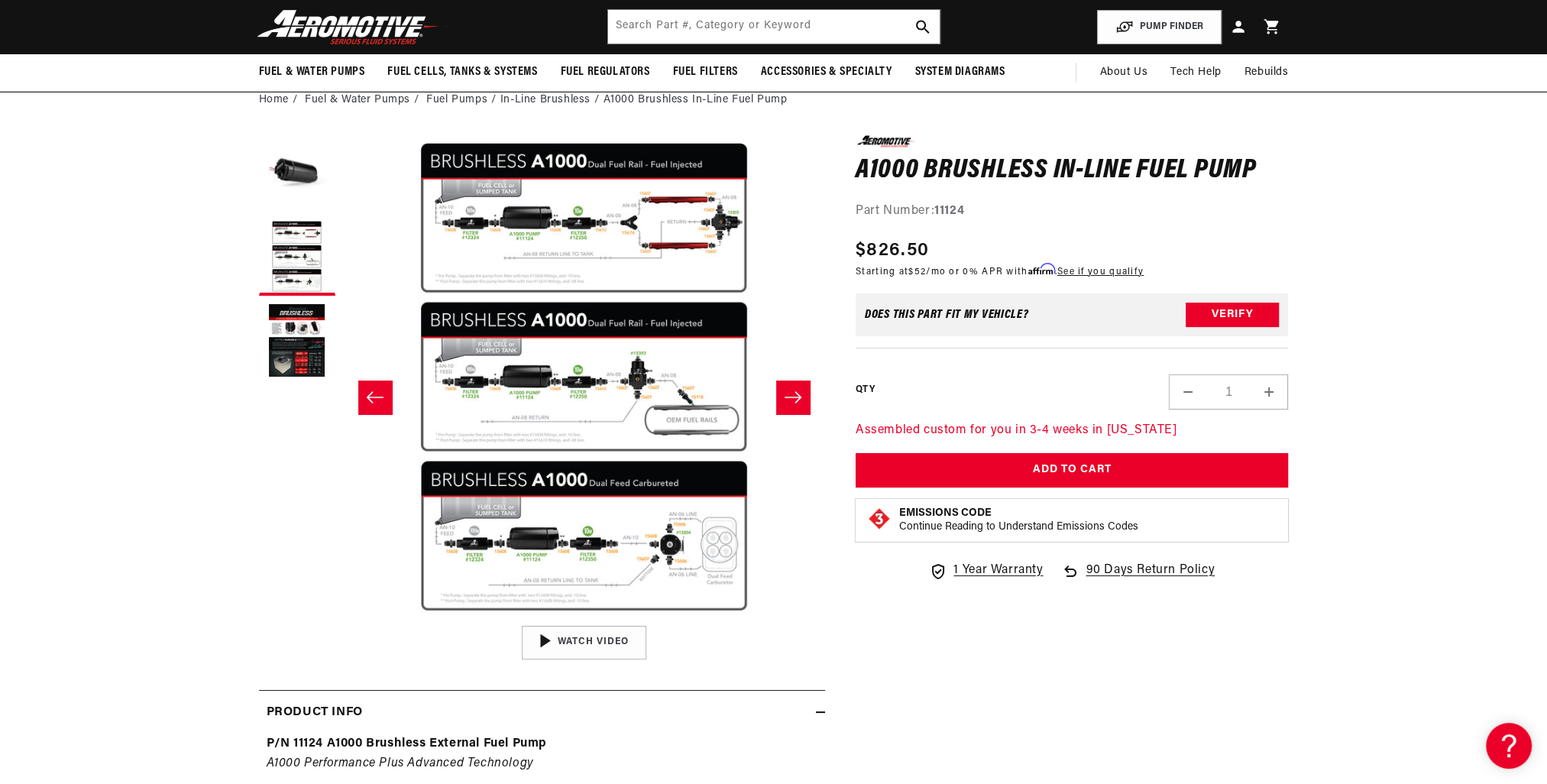
scroll to position [76, 0]
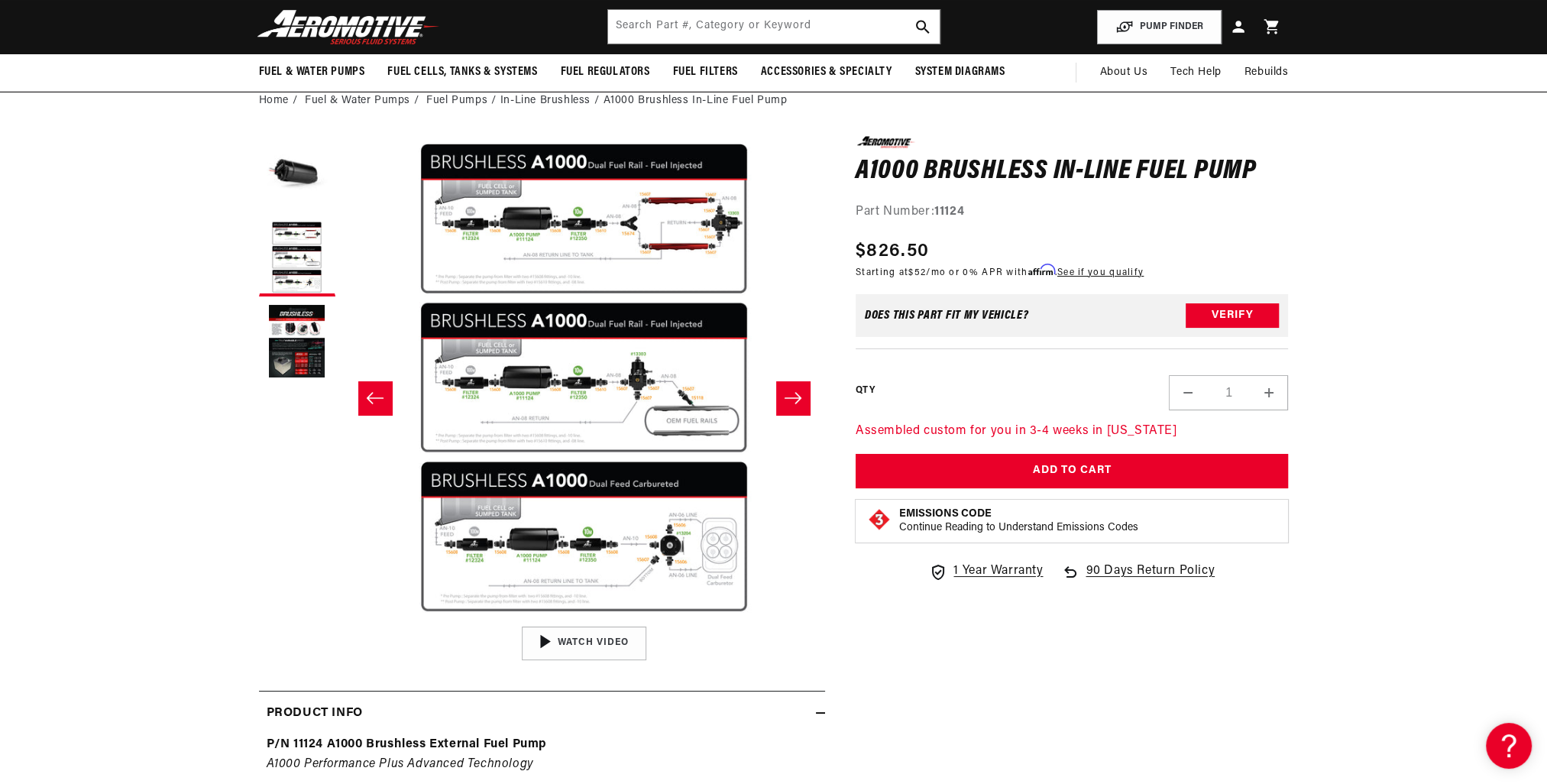
click at [798, 390] on icon "Slide right" at bounding box center [793, 398] width 19 height 16
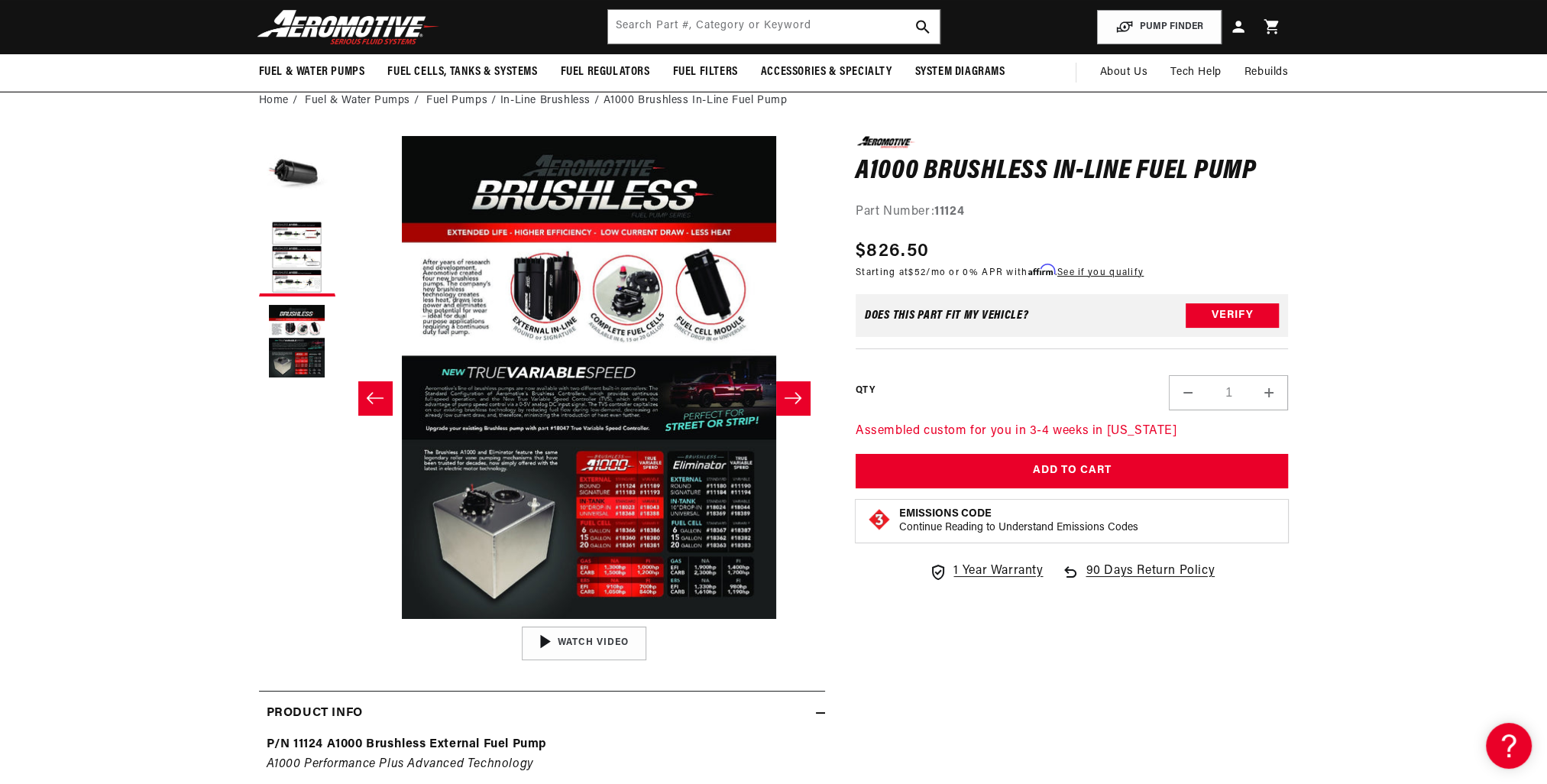
scroll to position [0, 965]
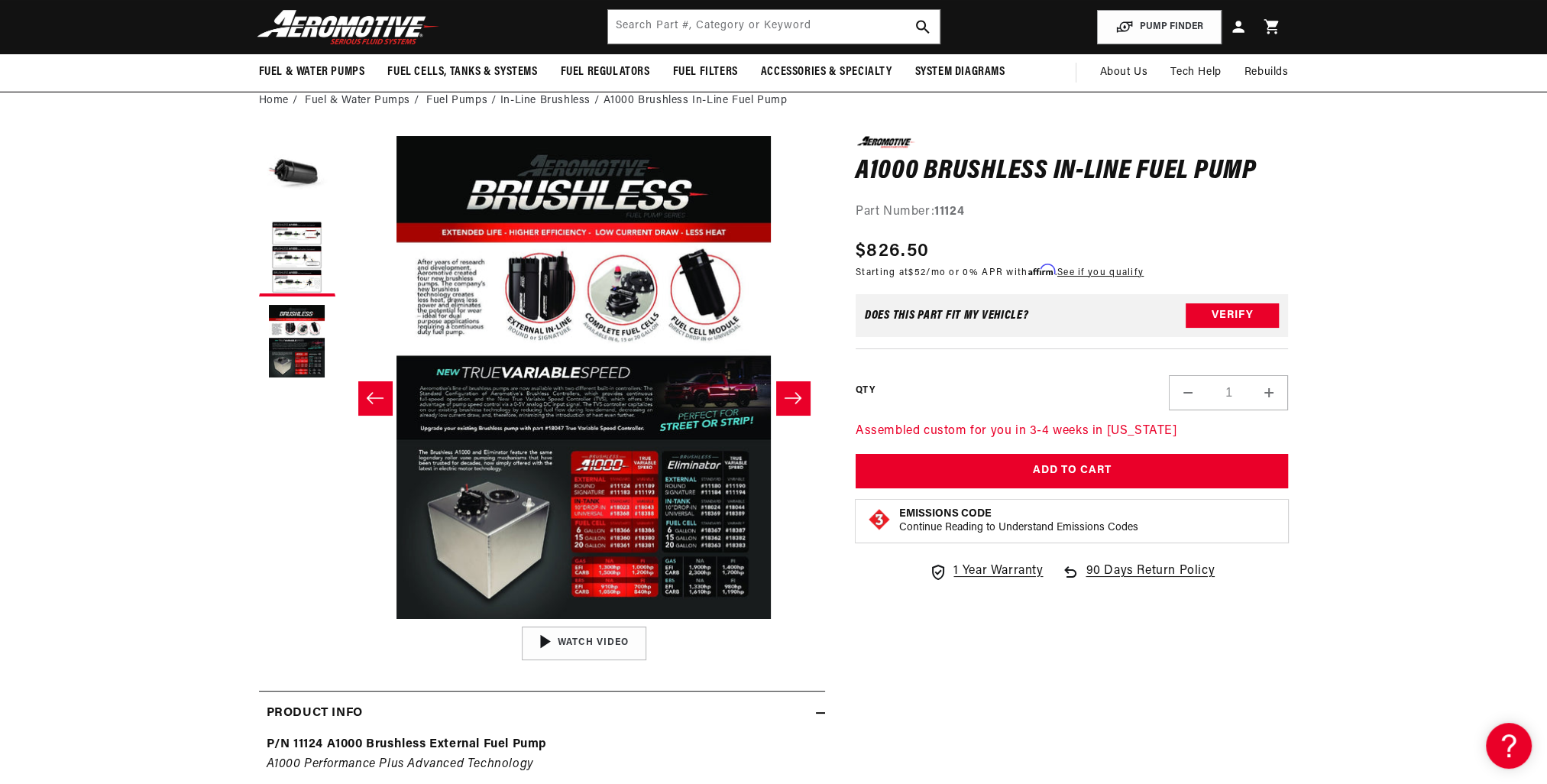
click at [799, 408] on button "Slide right" at bounding box center [793, 398] width 33 height 33
click at [309, 392] on slider-component "Gallery Viewer" at bounding box center [297, 397] width 76 height 523
click at [342, 619] on button "Open media 3 in modal" at bounding box center [342, 619] width 0 height 0
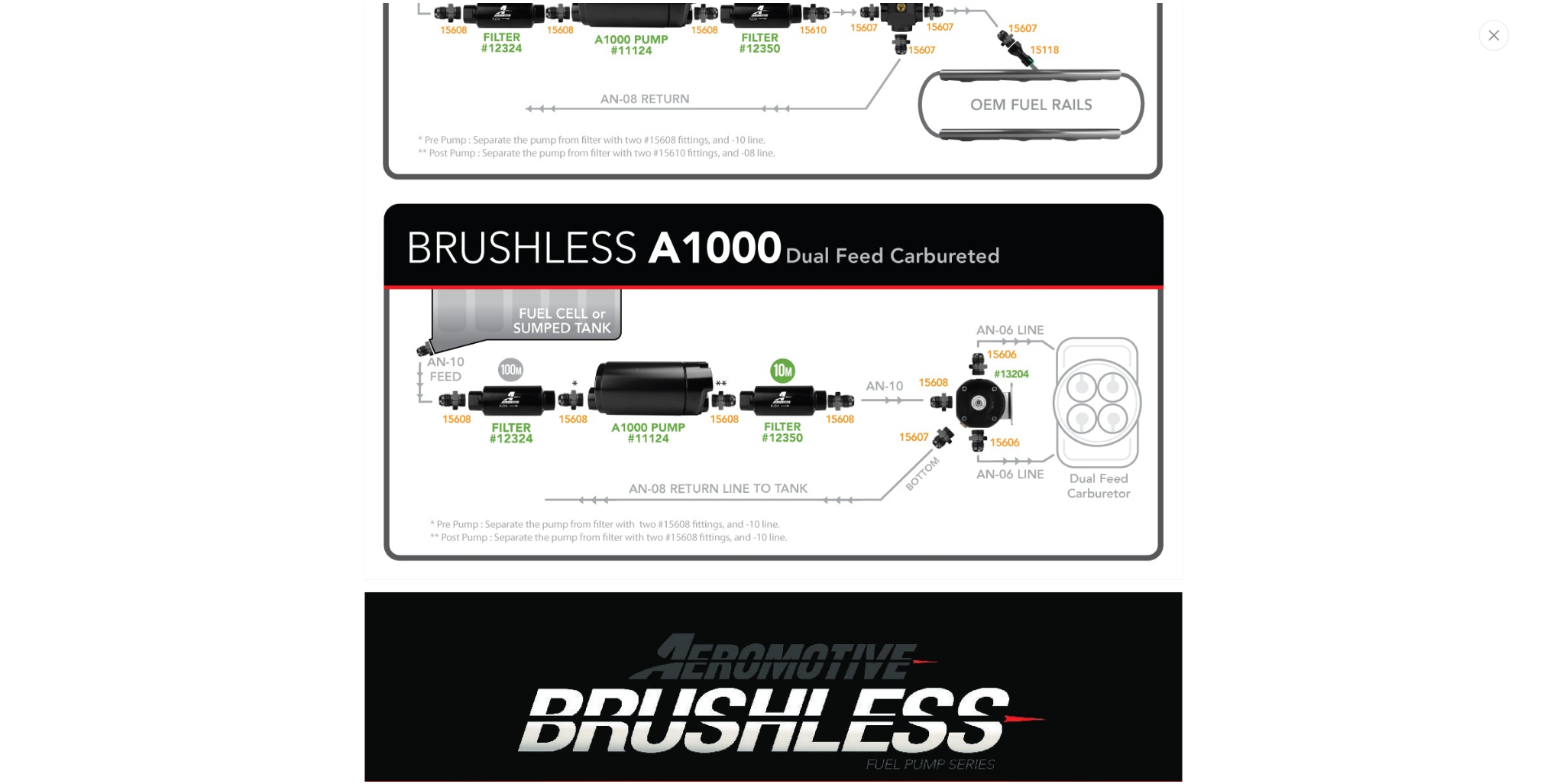
scroll to position [1051, 0]
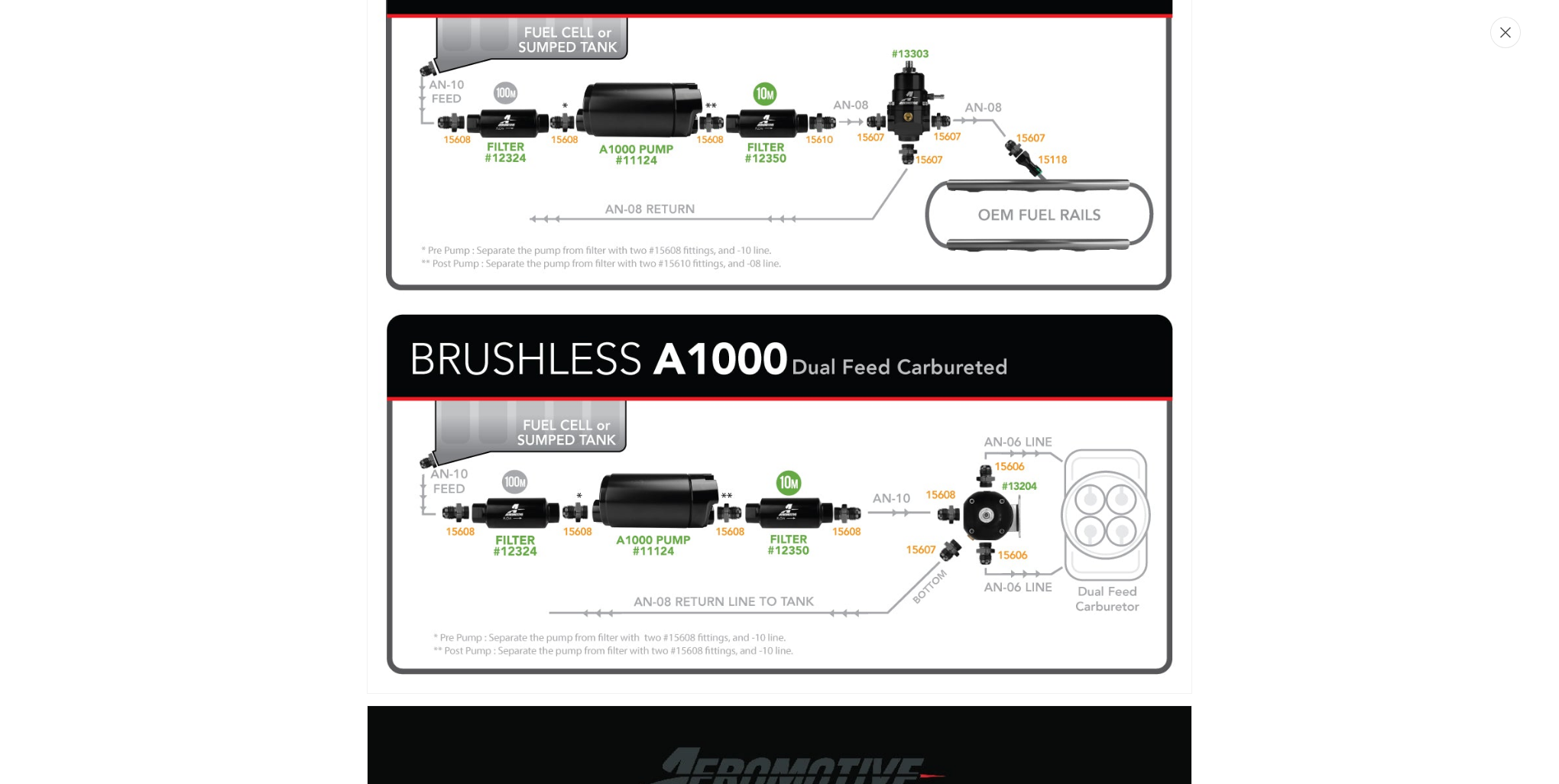
click at [1510, 47] on button "Close" at bounding box center [1505, 32] width 30 height 31
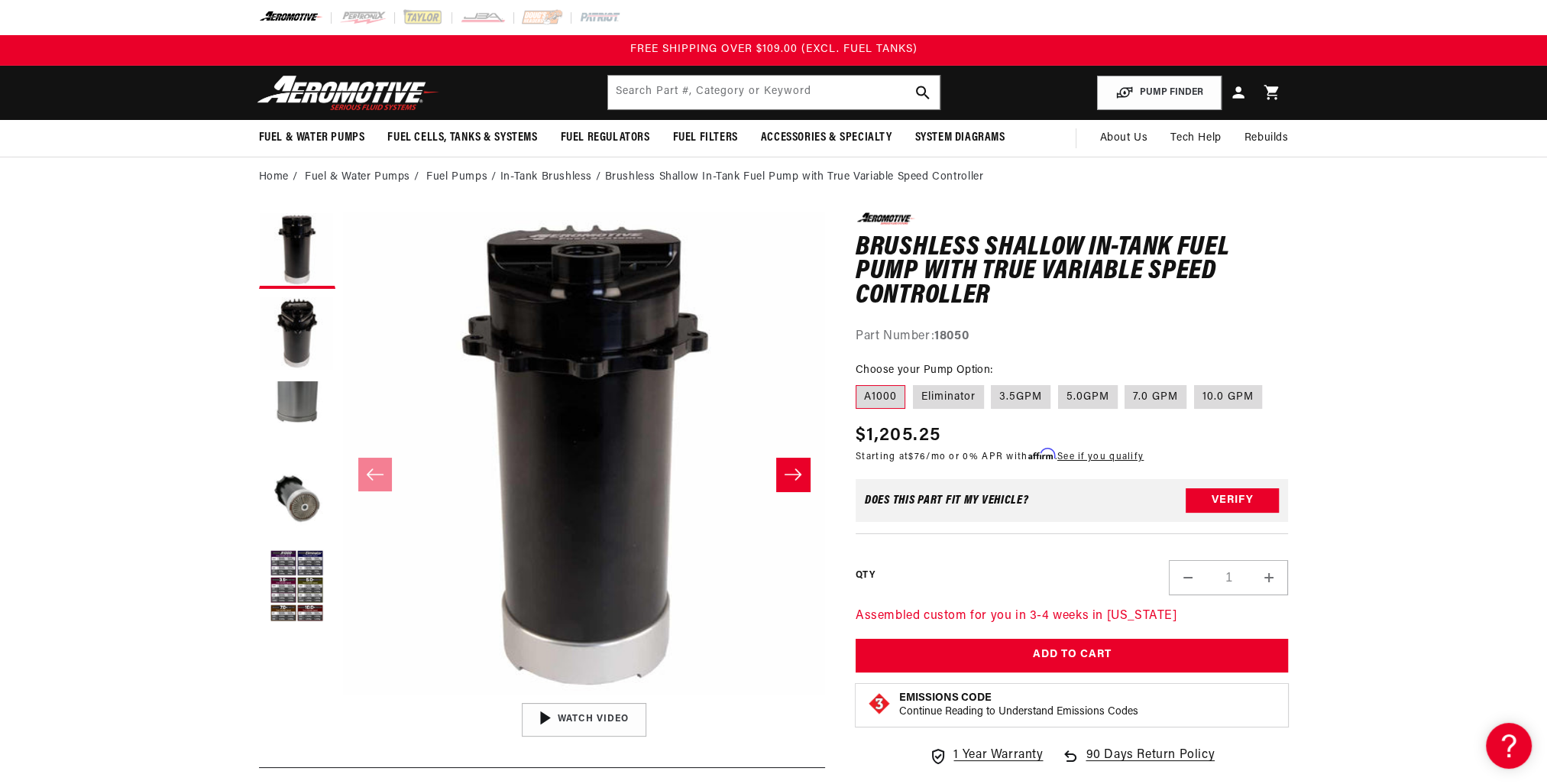
click at [803, 483] on button "Slide right" at bounding box center [793, 474] width 33 height 33
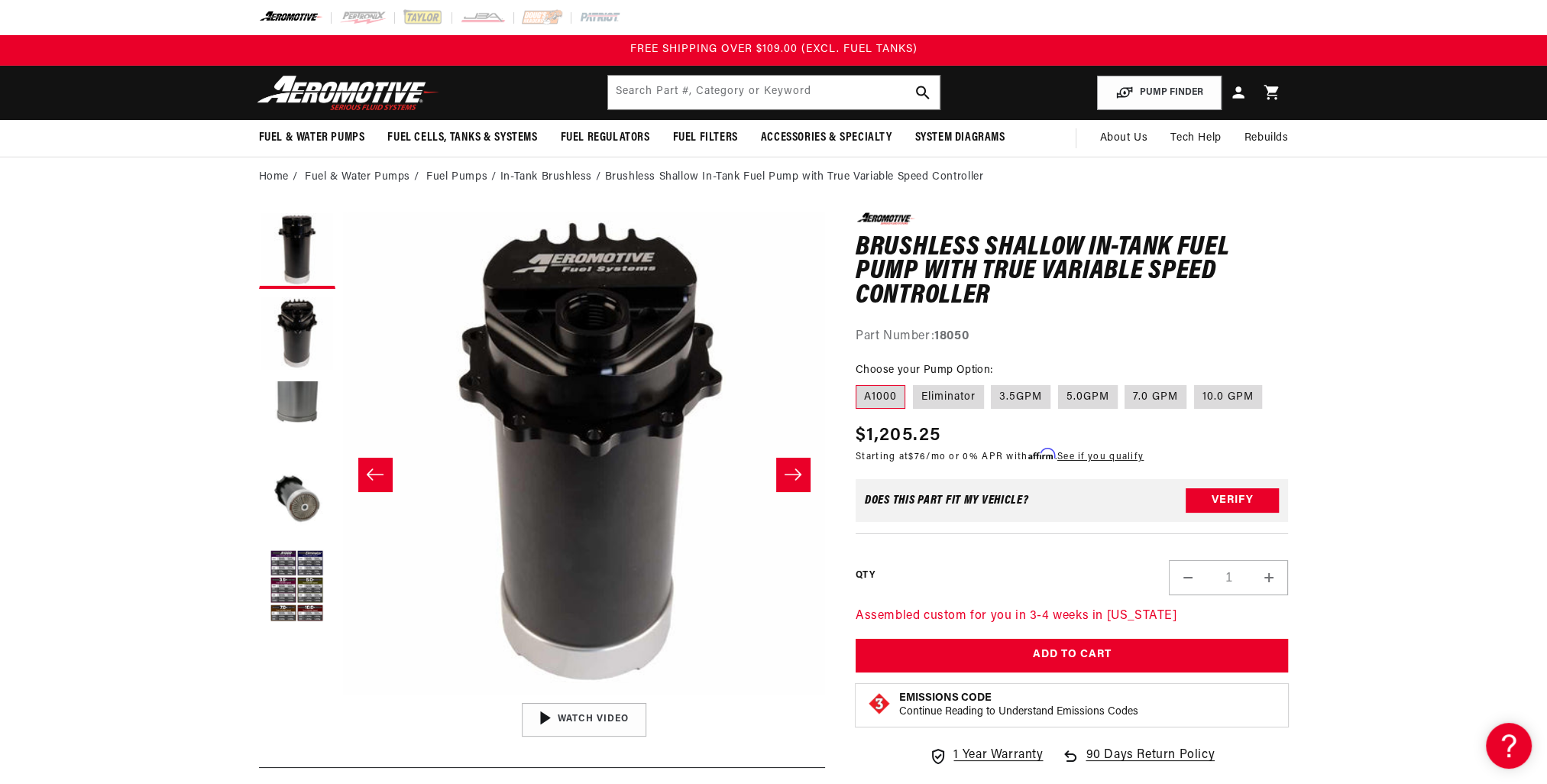
scroll to position [0, 482]
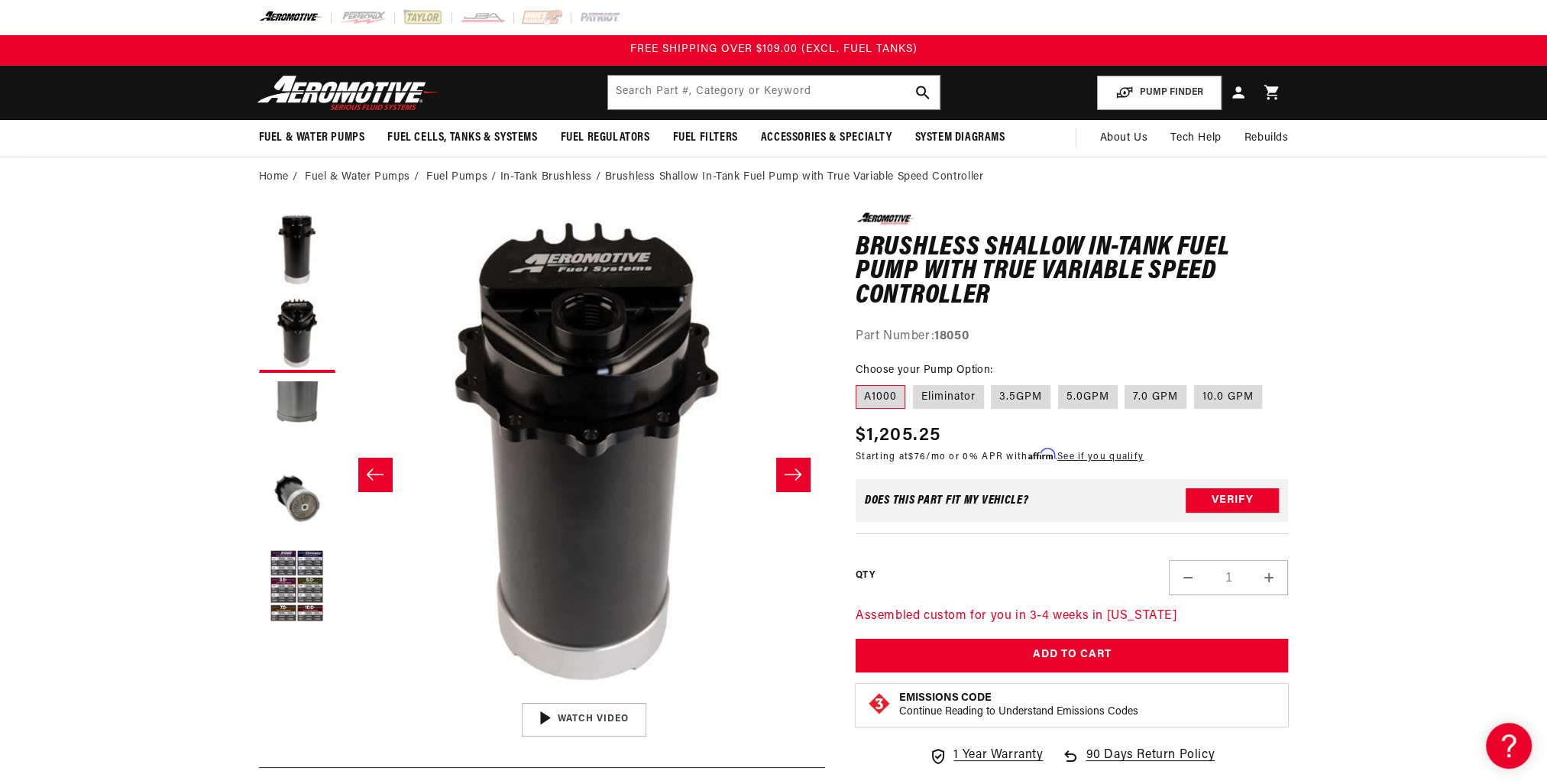
click at [803, 483] on button "Slide right" at bounding box center [793, 474] width 33 height 33
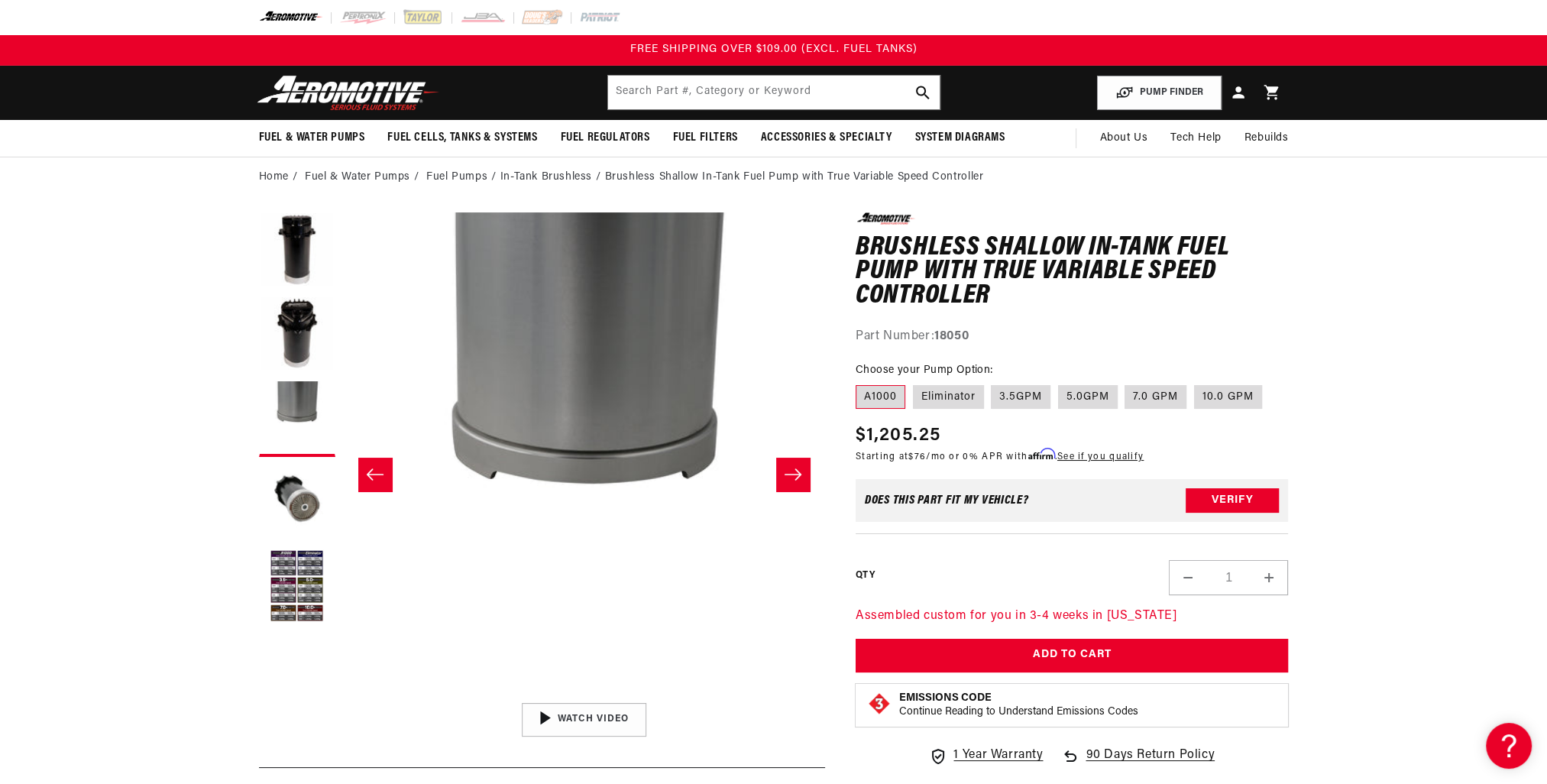
click at [803, 483] on button "Slide right" at bounding box center [793, 474] width 33 height 33
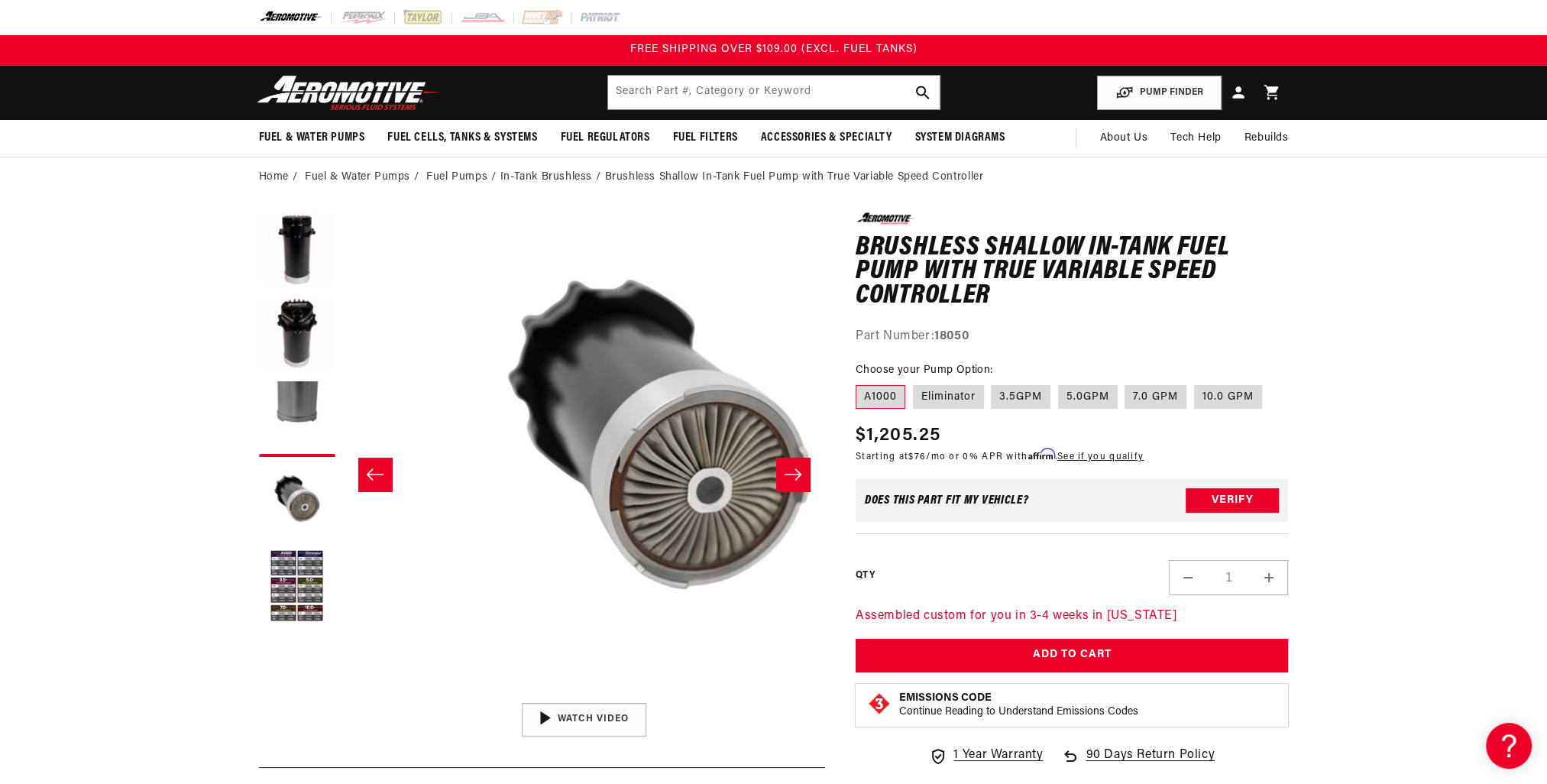
scroll to position [0, 1447]
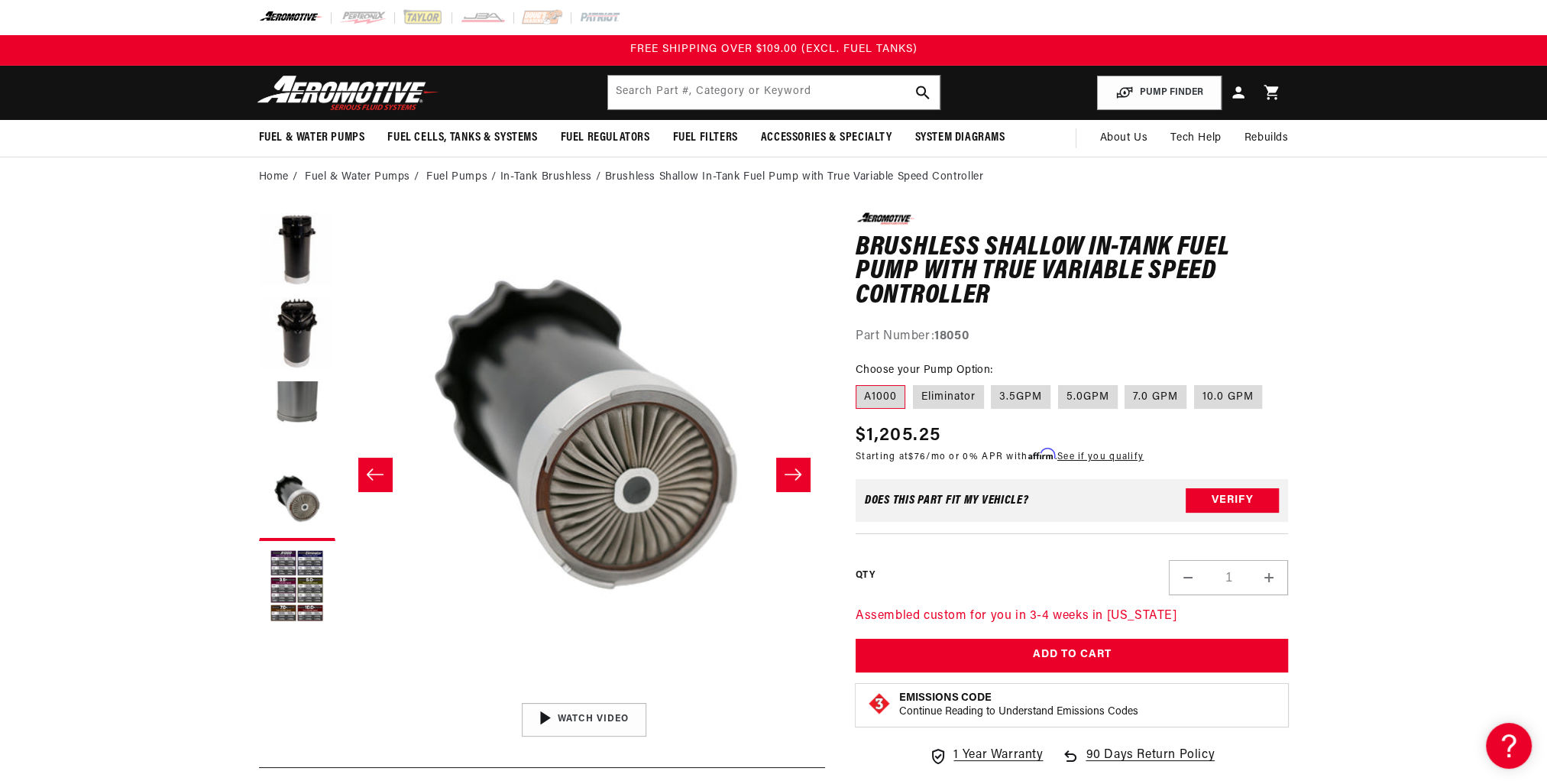
click at [803, 483] on button "Slide right" at bounding box center [793, 474] width 33 height 33
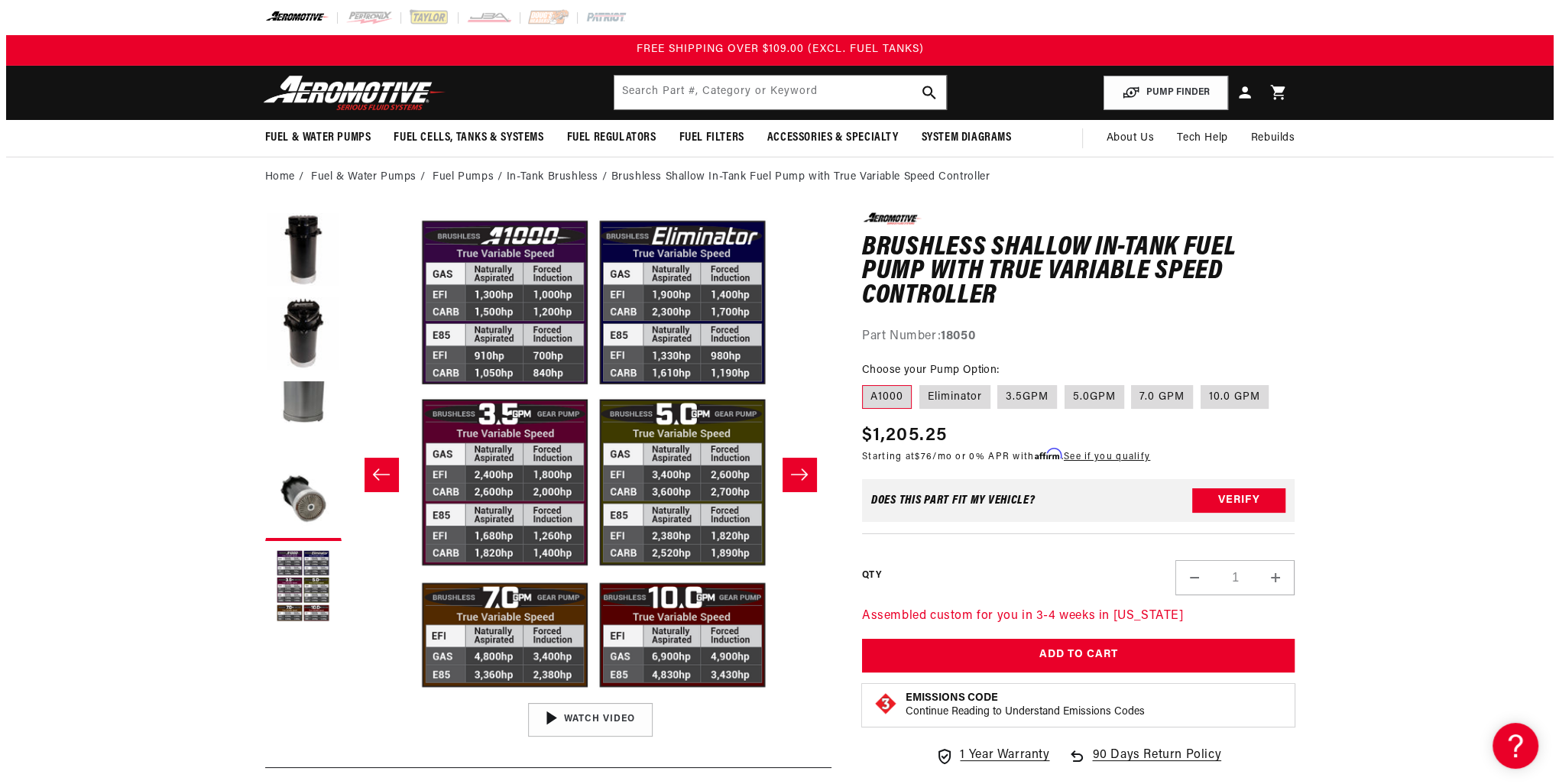
scroll to position [0, 1930]
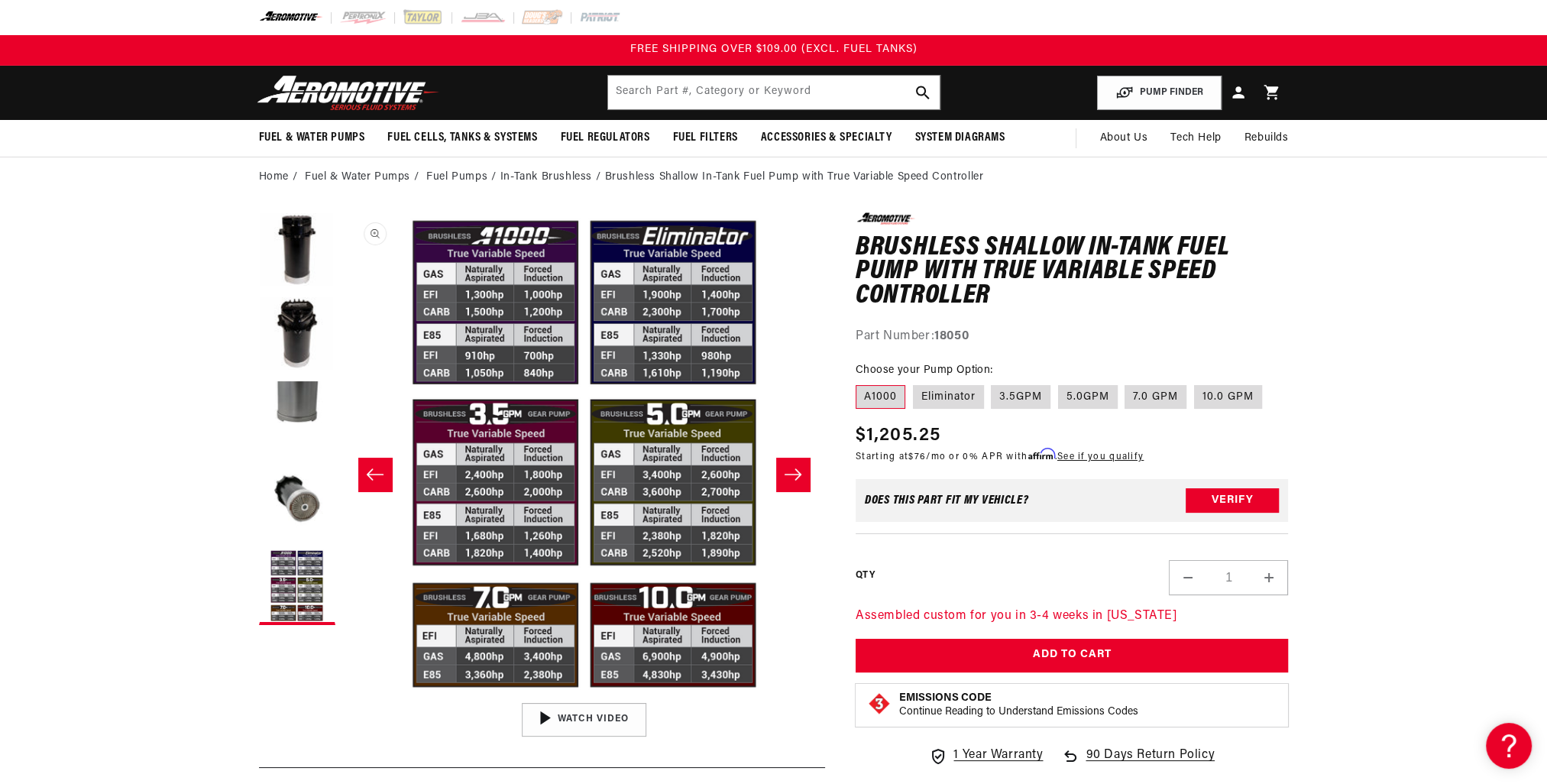
click at [343, 695] on button "Open media 5 in modal" at bounding box center [343, 695] width 0 height 0
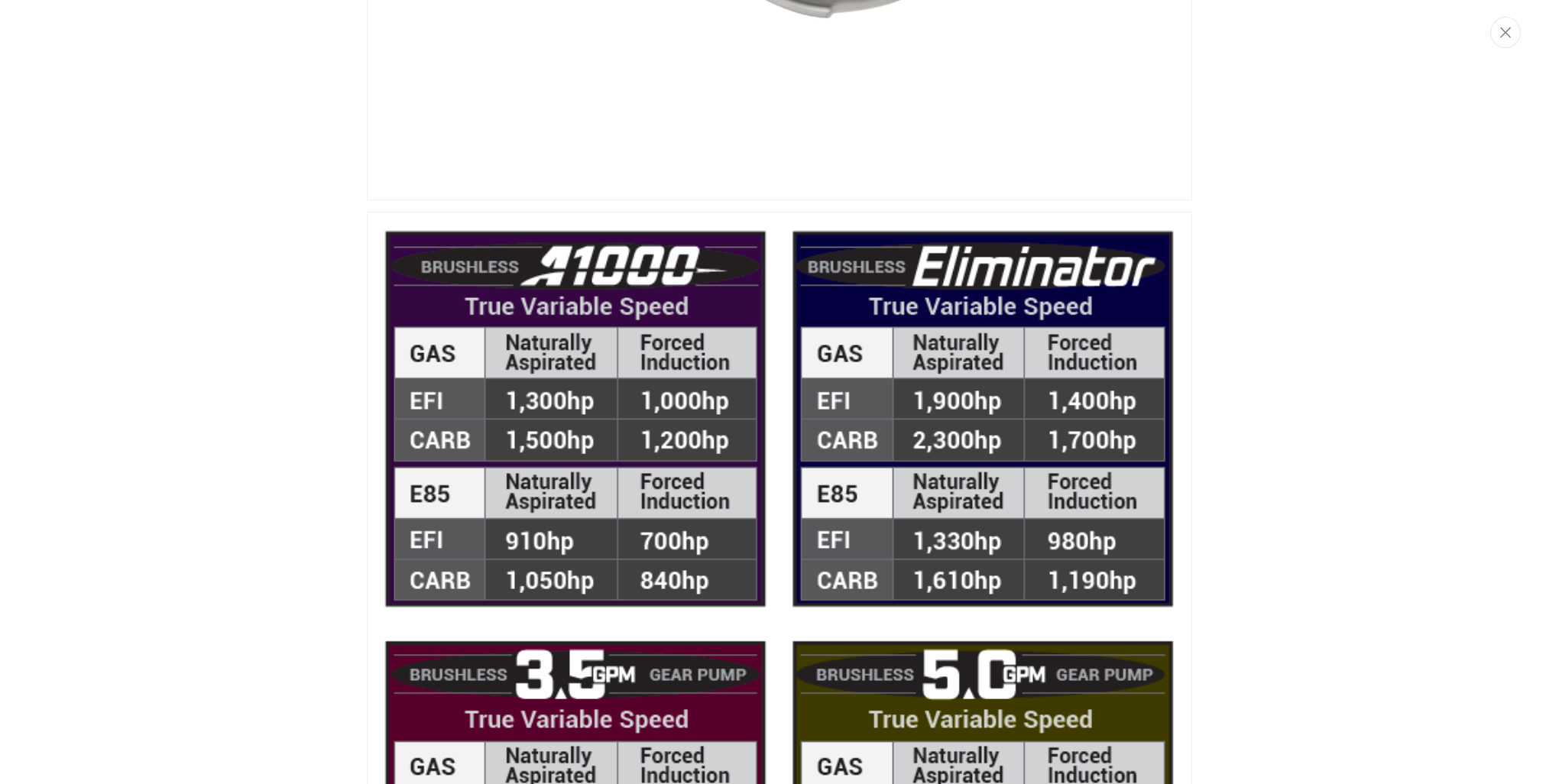
scroll to position [3011, 0]
